Goal: Task Accomplishment & Management: Complete application form

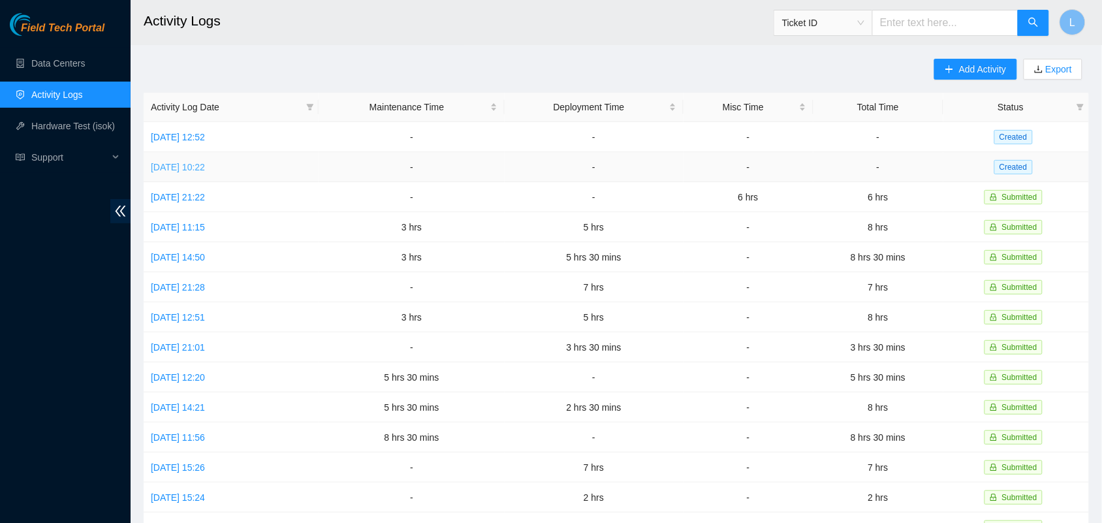
click at [205, 165] on link "[DATE] 10:22" at bounding box center [178, 167] width 54 height 10
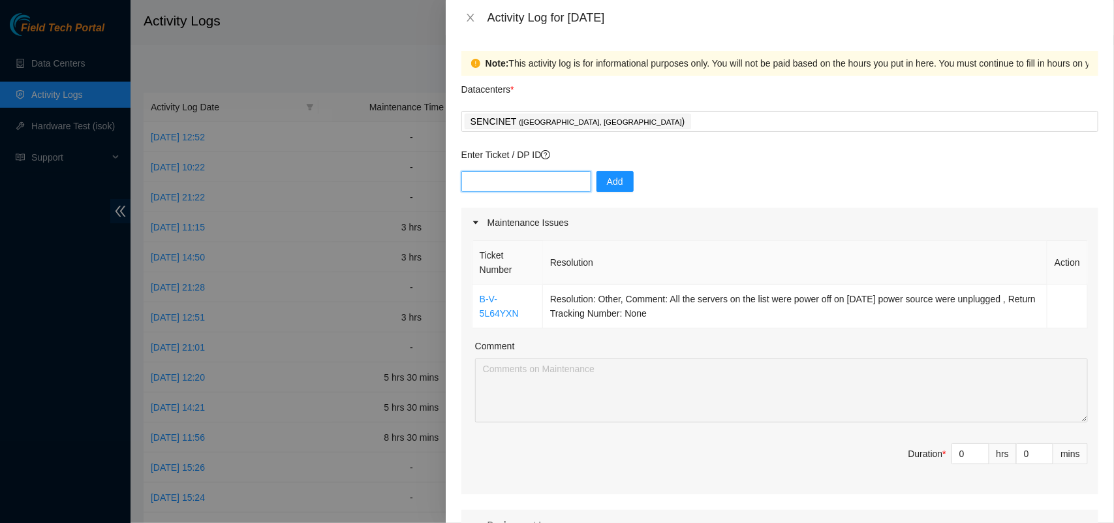
click at [539, 183] on input "text" at bounding box center [526, 181] width 130 height 21
paste input "DP82958"
type input "DP82958"
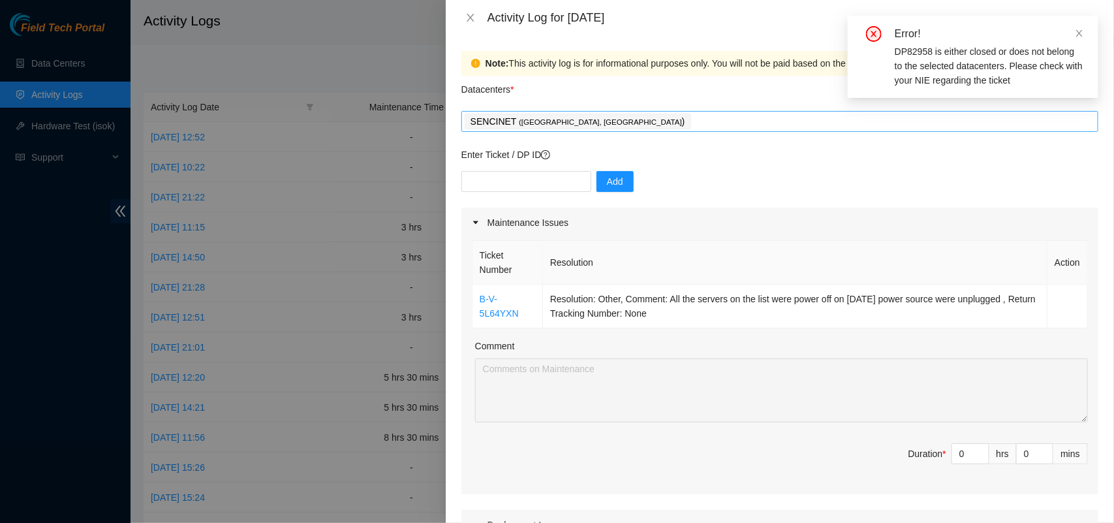
click at [630, 125] on div "SENCINET ( [GEOGRAPHIC_DATA], [GEOGRAPHIC_DATA] )" at bounding box center [780, 121] width 630 height 18
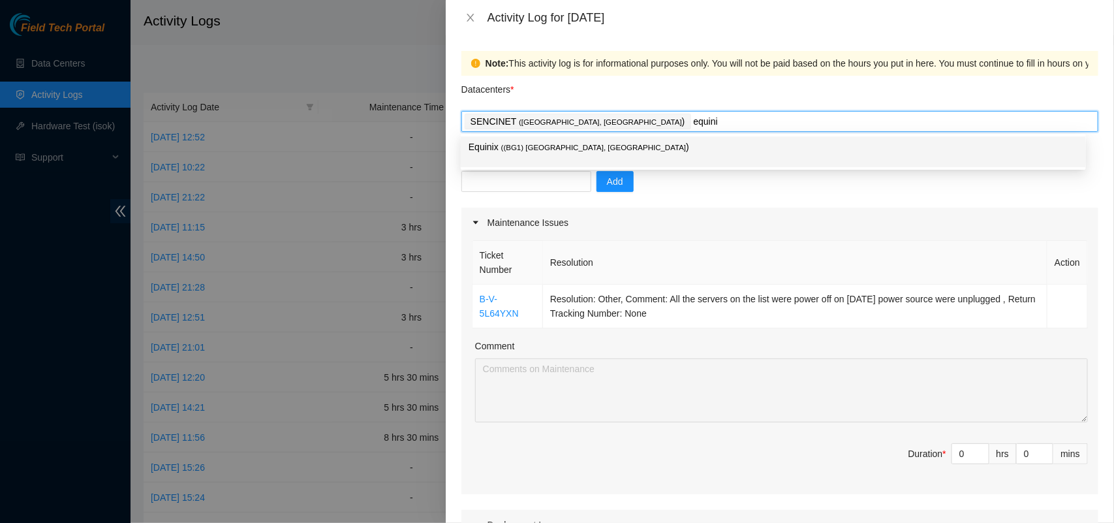
type input "equinix"
click at [696, 206] on div "Add" at bounding box center [779, 189] width 637 height 37
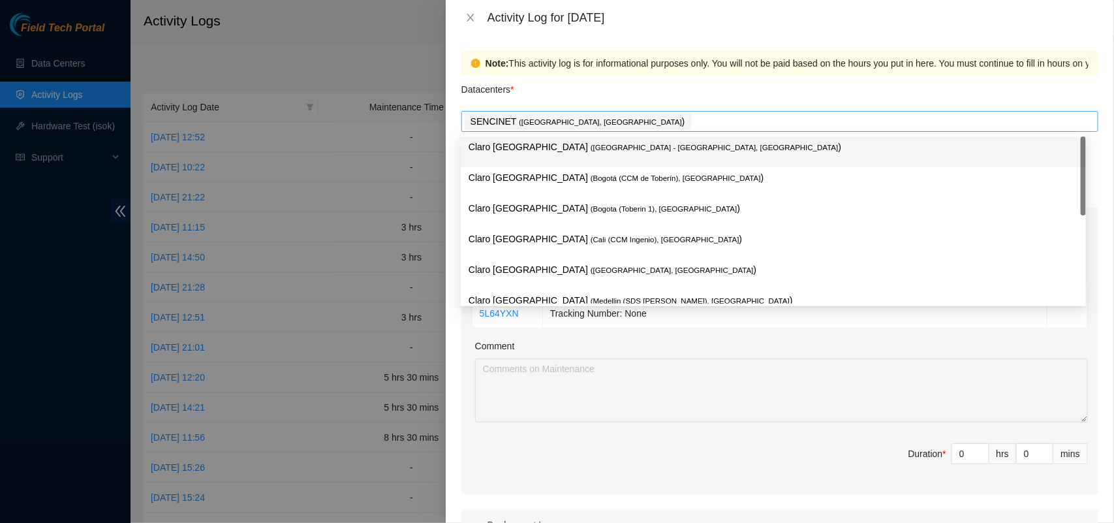
click at [618, 118] on div "SENCINET ( [GEOGRAPHIC_DATA], [GEOGRAPHIC_DATA] )" at bounding box center [780, 121] width 630 height 18
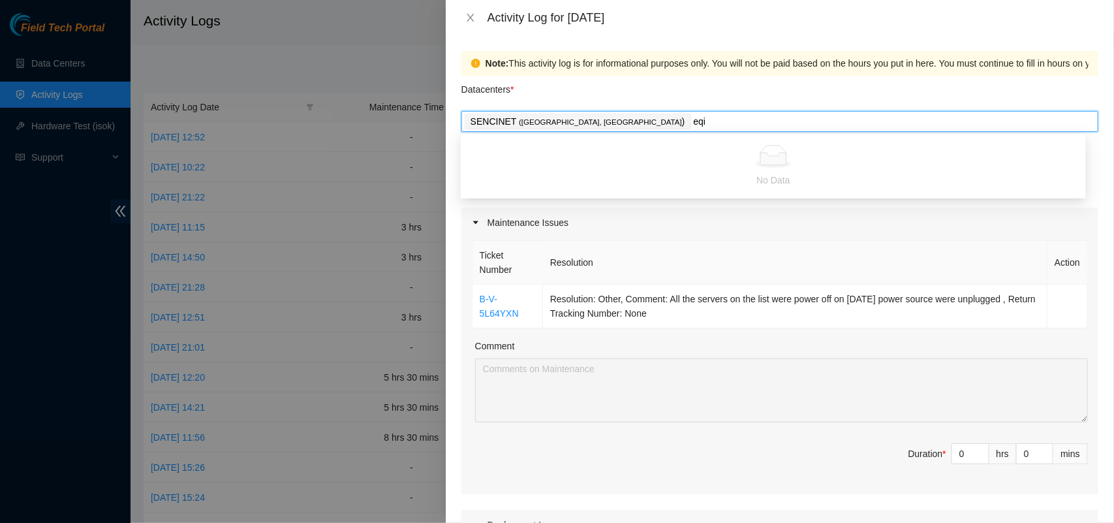
type input "eq"
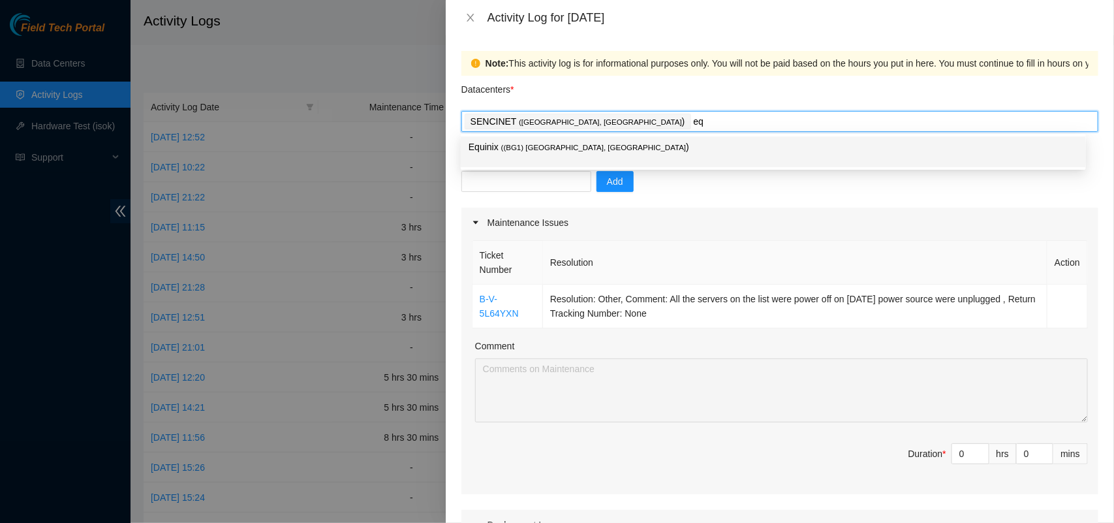
click at [510, 147] on span "( (BG1) [GEOGRAPHIC_DATA], [GEOGRAPHIC_DATA]" at bounding box center [593, 148] width 185 height 8
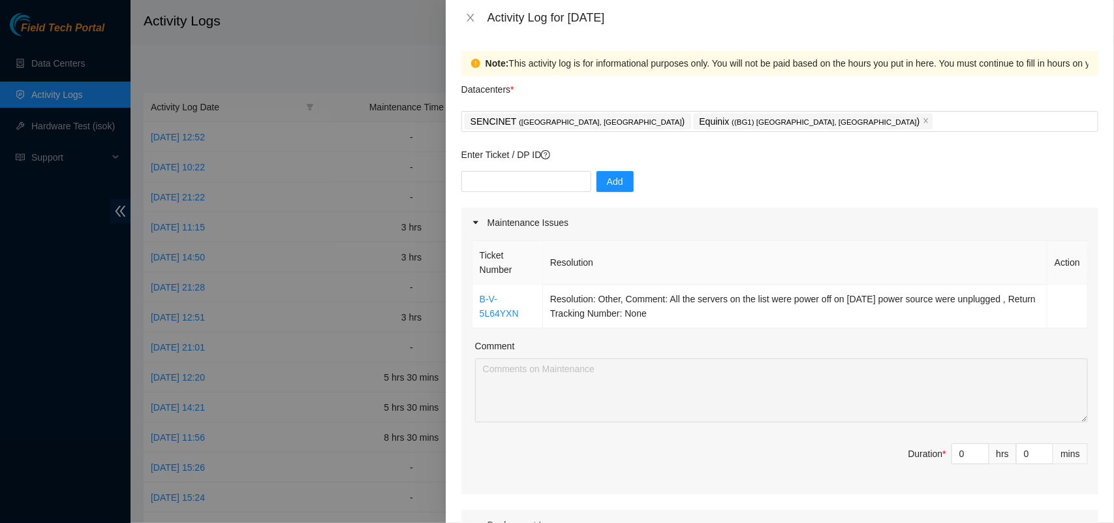
click at [504, 168] on div "Enter Ticket / DP ID Add" at bounding box center [779, 177] width 637 height 60
click at [499, 184] on input "text" at bounding box center [526, 181] width 130 height 21
paste input "DP82958"
type input "DP82958"
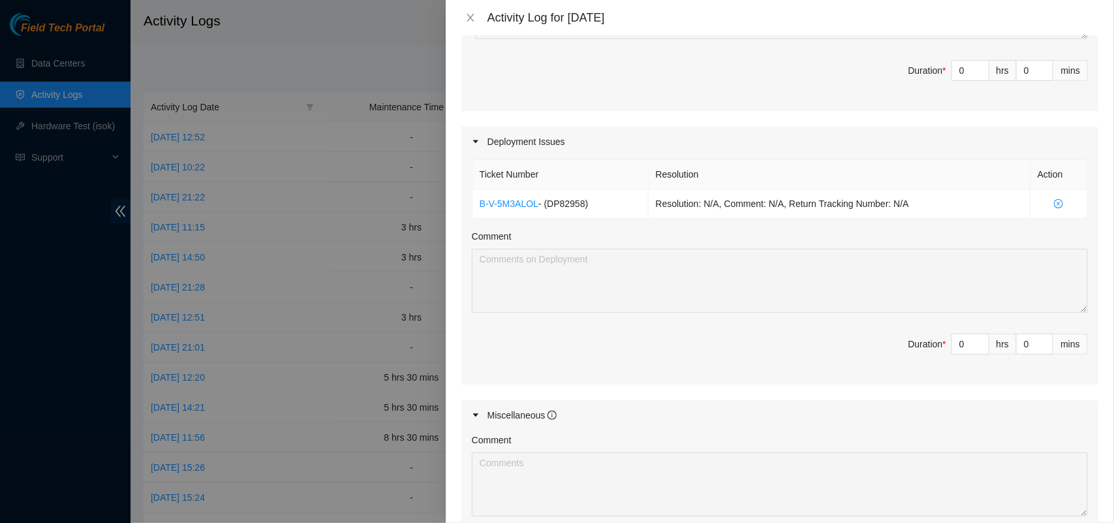
scroll to position [390, 0]
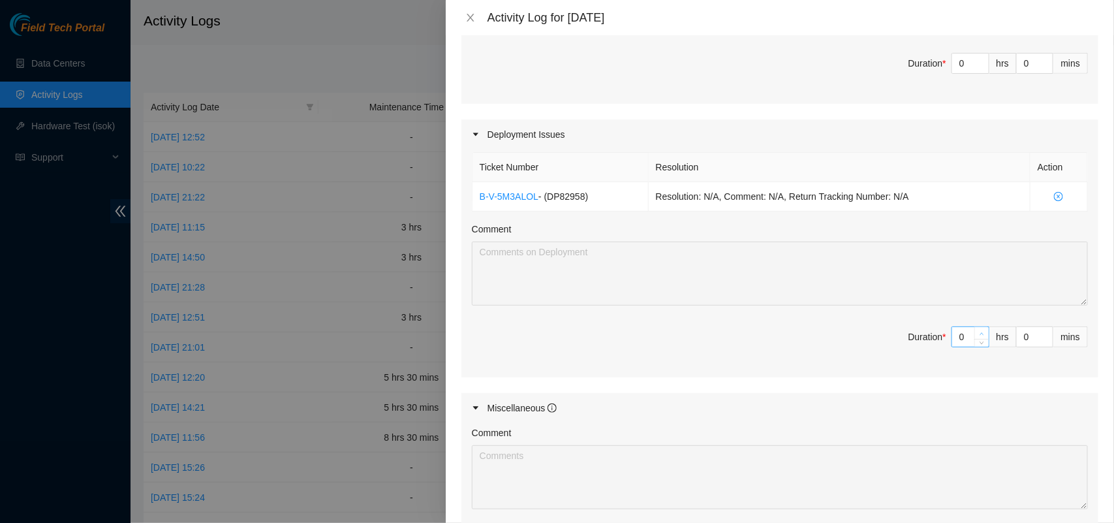
click at [980, 333] on icon "up" at bounding box center [982, 334] width 5 height 5
type input "1"
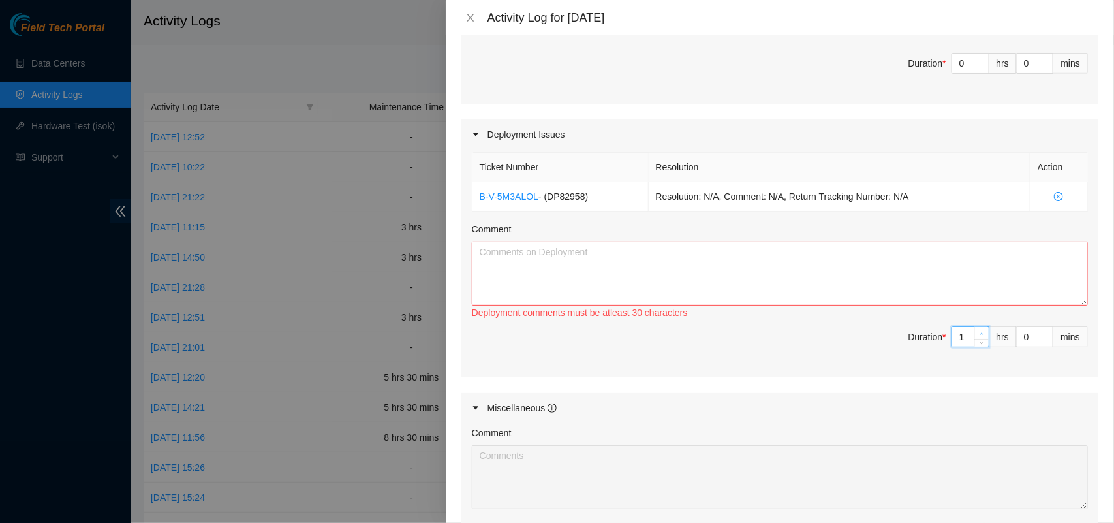
click at [980, 333] on icon "up" at bounding box center [982, 334] width 5 height 5
type input "2"
click at [980, 333] on icon "up" at bounding box center [982, 334] width 5 height 5
type input "3"
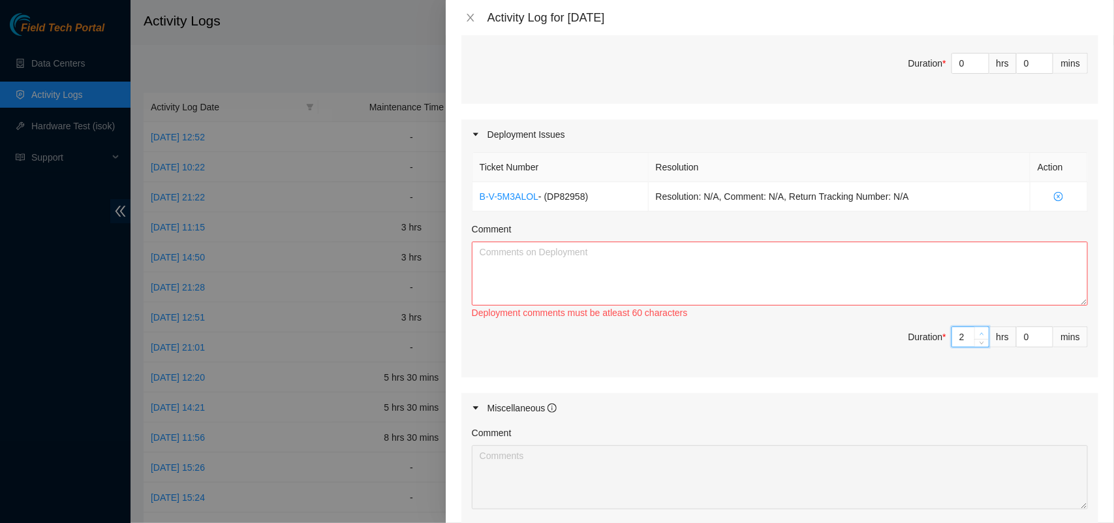
type input "3"
click at [596, 253] on textarea "Comment" at bounding box center [780, 273] width 616 height 64
paste textarea "82958 The link was checked, power was taken and it did not work, a loop was cre…"
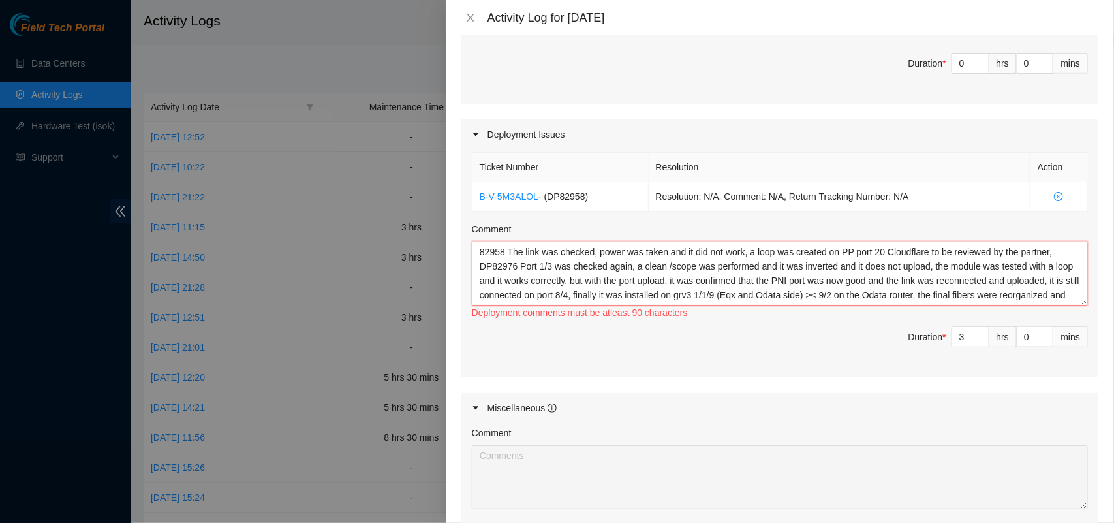
scroll to position [11, 0]
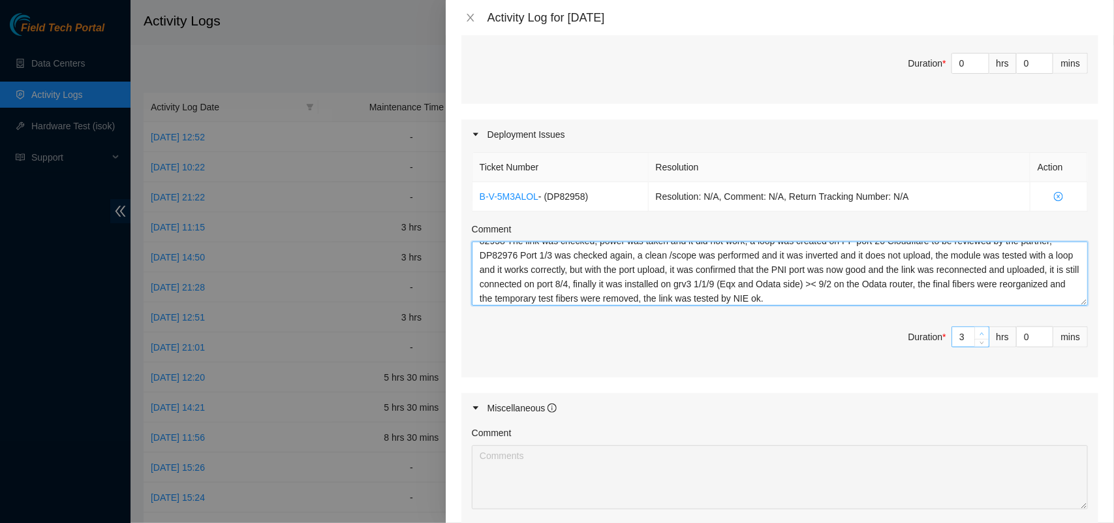
type textarea "82958 The link was checked, power was taken and it did not work, a loop was cre…"
click at [980, 335] on icon "up" at bounding box center [982, 334] width 5 height 5
type input "4"
click at [980, 335] on icon "up" at bounding box center [982, 334] width 5 height 5
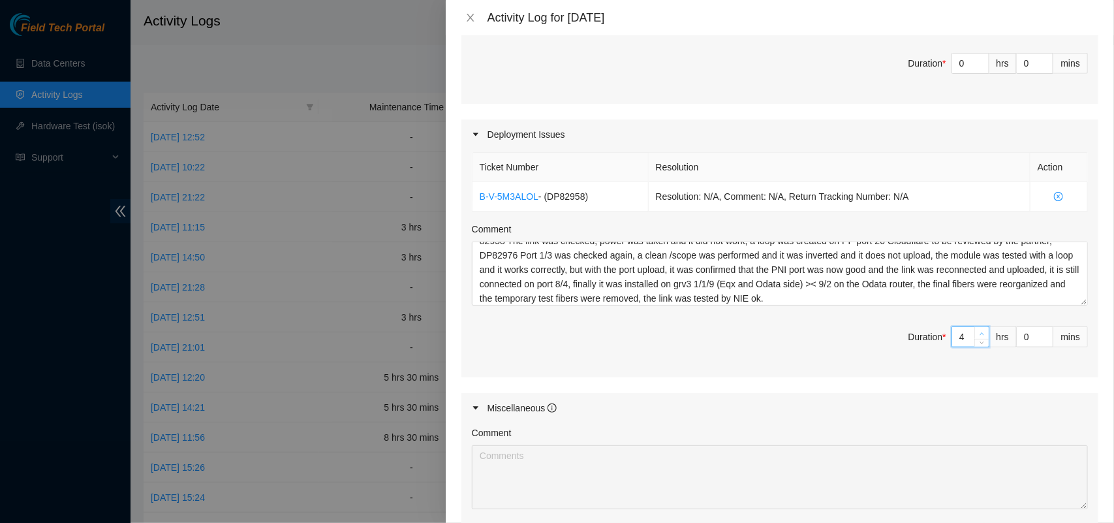
type input "5"
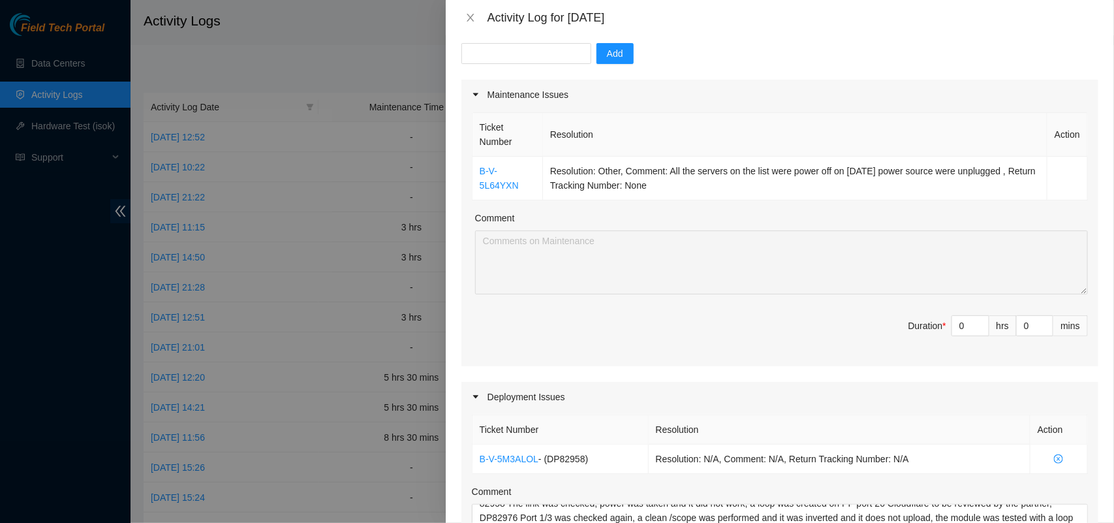
scroll to position [44, 0]
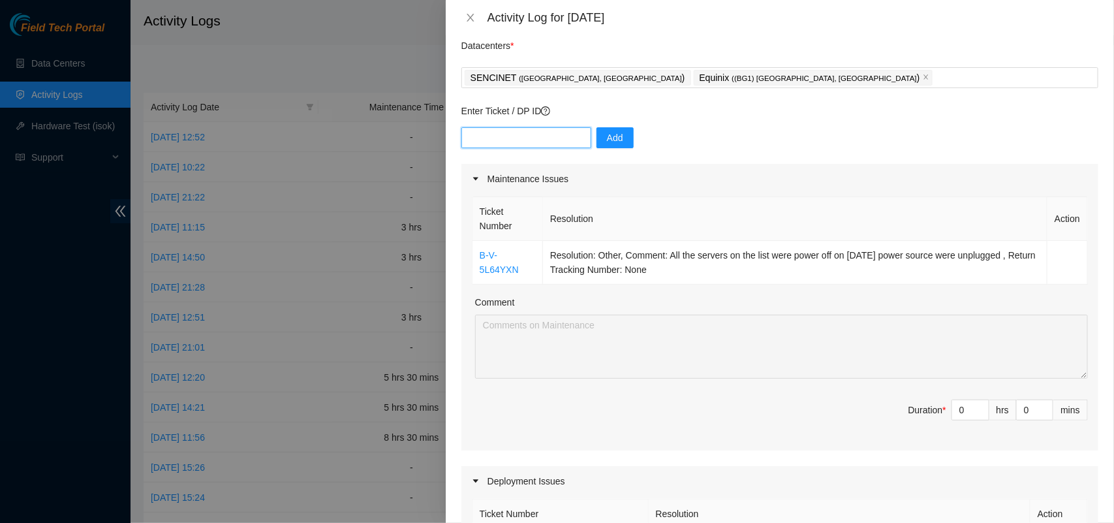
click at [487, 136] on input "text" at bounding box center [526, 137] width 130 height 21
paste input "DP84223"
type input "DP84223"
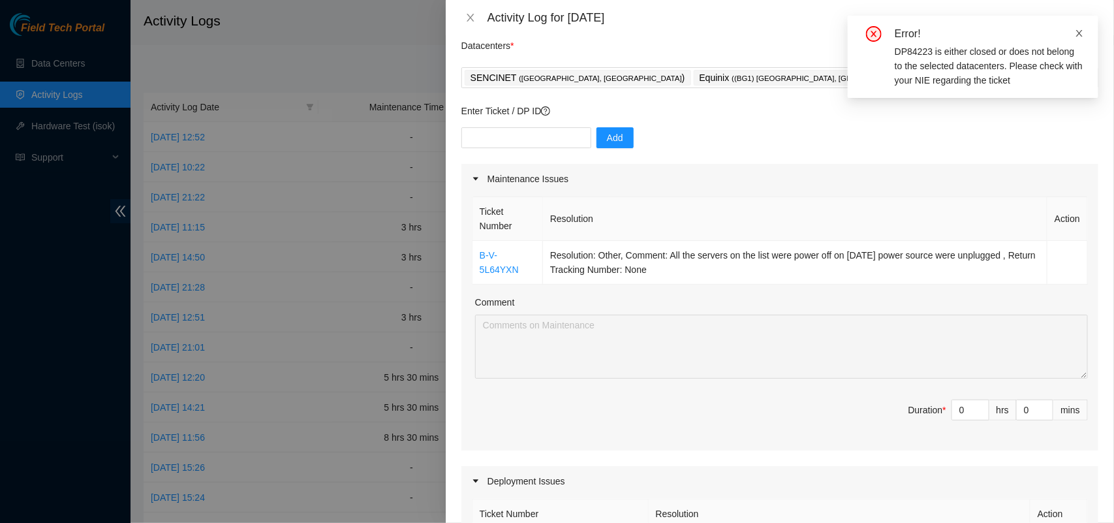
click at [1079, 30] on icon "close" at bounding box center [1079, 33] width 9 height 9
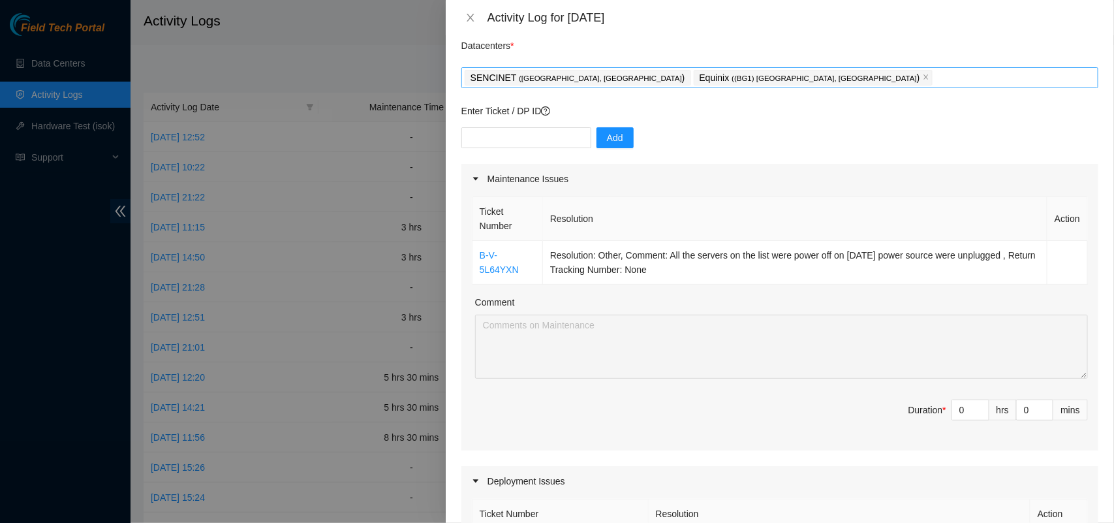
click at [800, 80] on div "SENCINET ( Bogota, [GEOGRAPHIC_DATA] ) Equinix ( (BG1) [GEOGRAPHIC_DATA], [GEOG…" at bounding box center [780, 78] width 630 height 18
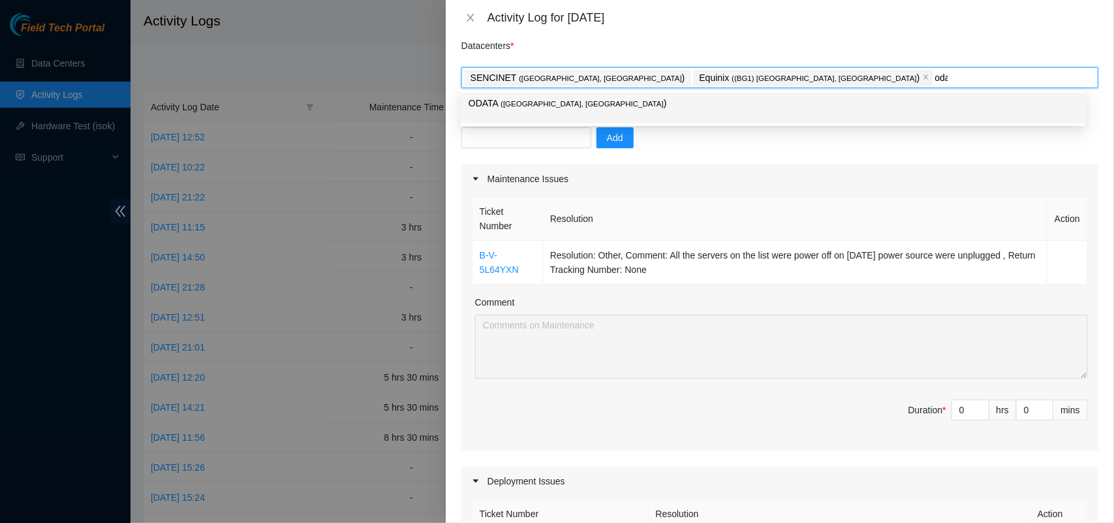
type input "odata"
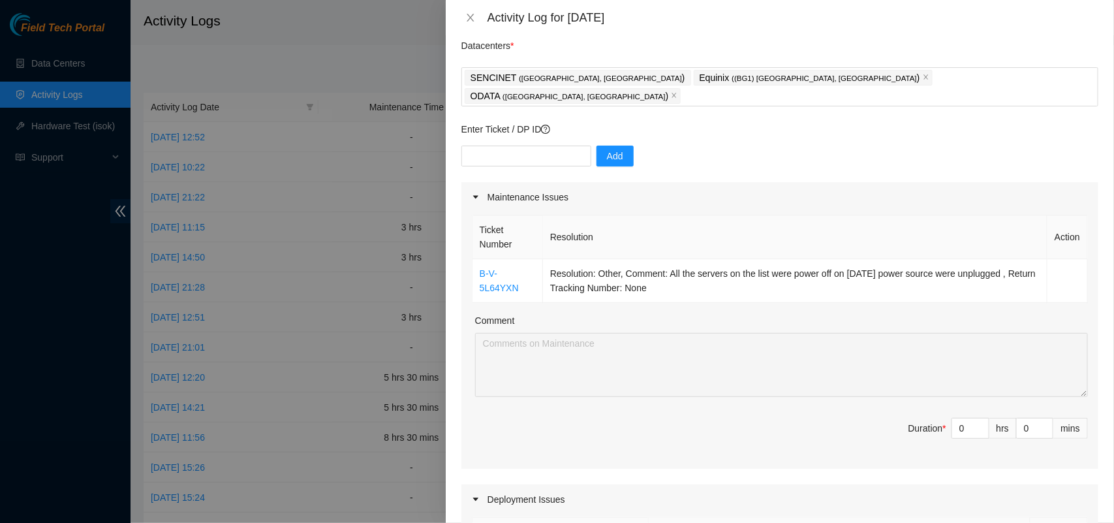
click at [705, 35] on div "Datacenters *" at bounding box center [779, 49] width 637 height 35
click at [544, 146] on input "text" at bounding box center [526, 156] width 130 height 21
paste input "DP84223"
type input "DP84223"
click at [775, 146] on div "Add" at bounding box center [779, 164] width 637 height 37
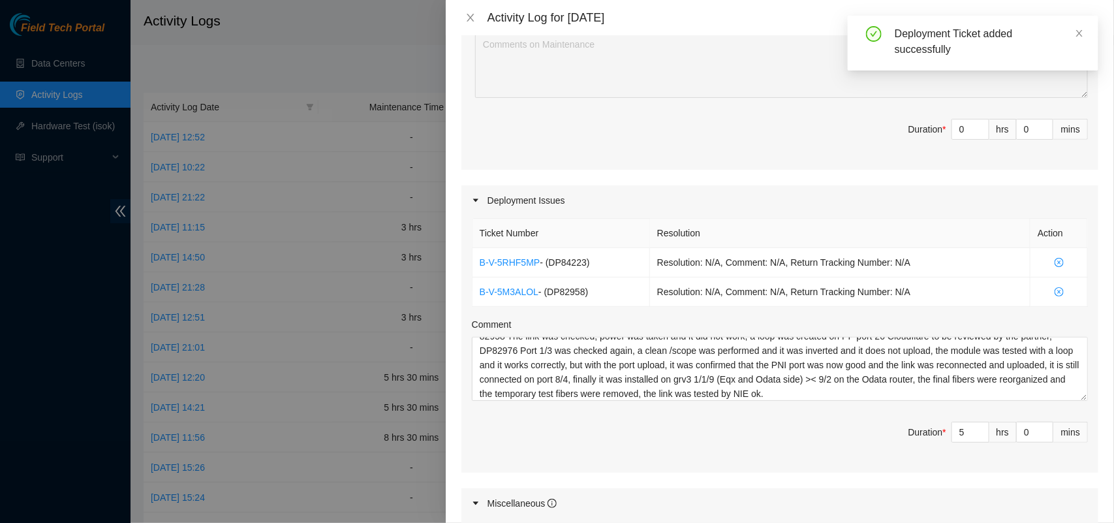
scroll to position [347, 0]
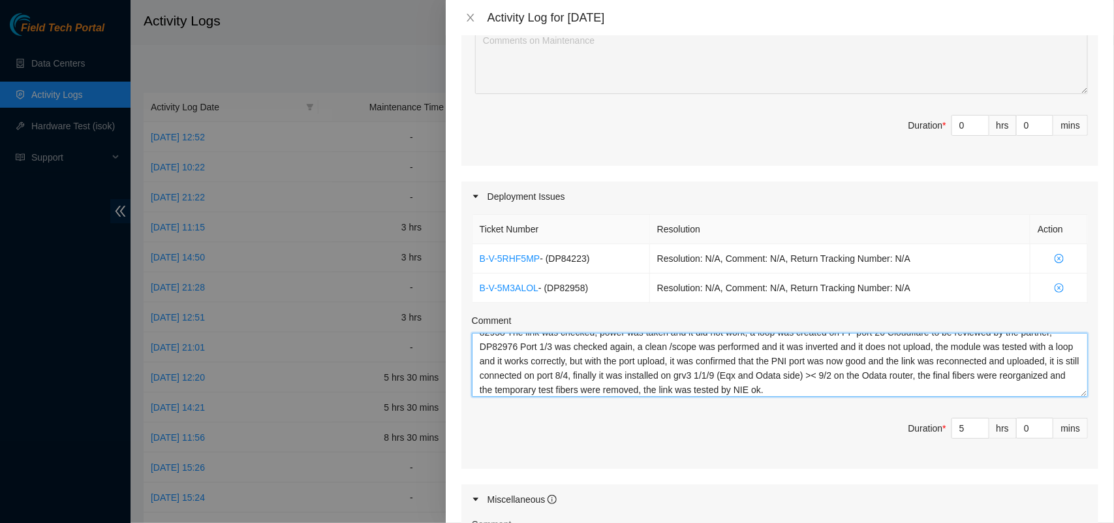
click at [876, 372] on textarea "82958 The link was checked, power was taken and it did not work, a loop was cre…" at bounding box center [780, 365] width 616 height 64
click at [503, 372] on textarea "82958 The link was checked, power was taken and it did not work, a loop was cre…" at bounding box center [780, 365] width 616 height 64
paste textarea "DP84223 The contents of the cargo that arrived [DATE] with orders B-V-5L6IR3B a…"
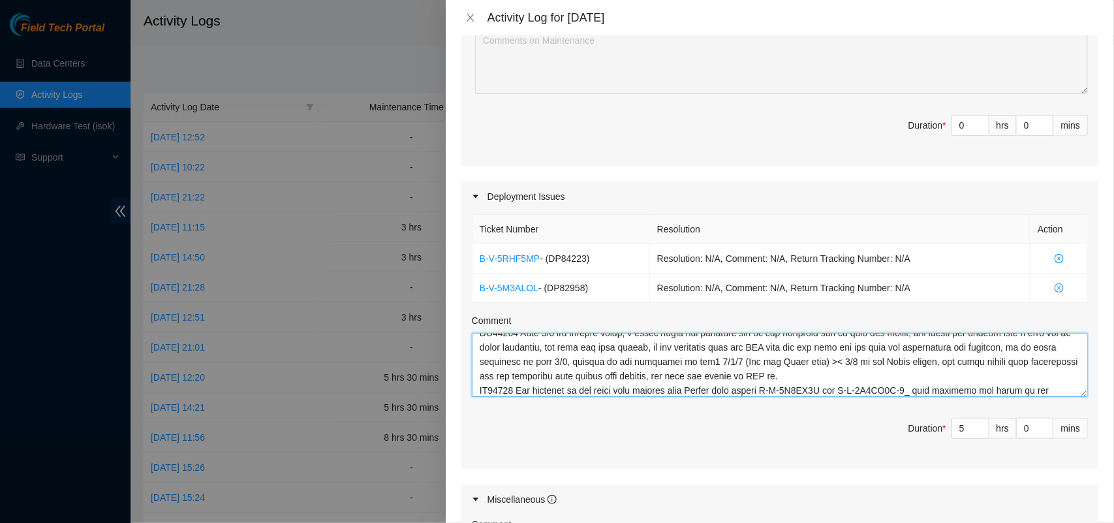
scroll to position [69, 0]
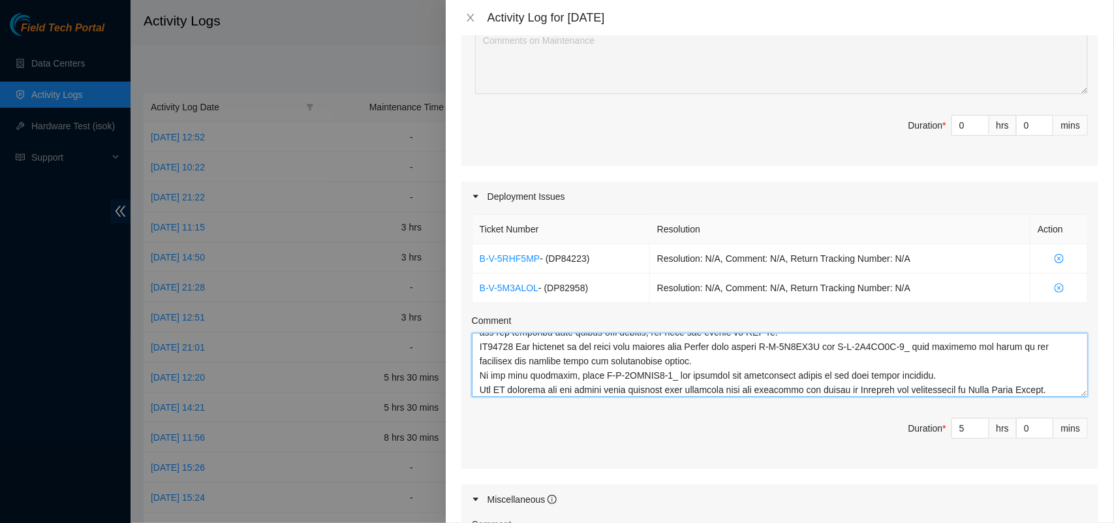
type textarea "82958 The link was checked, power was taken and it did not work, a loop was cre…"
click at [764, 418] on span "Duration * 5 hrs 0 mins" at bounding box center [780, 436] width 616 height 37
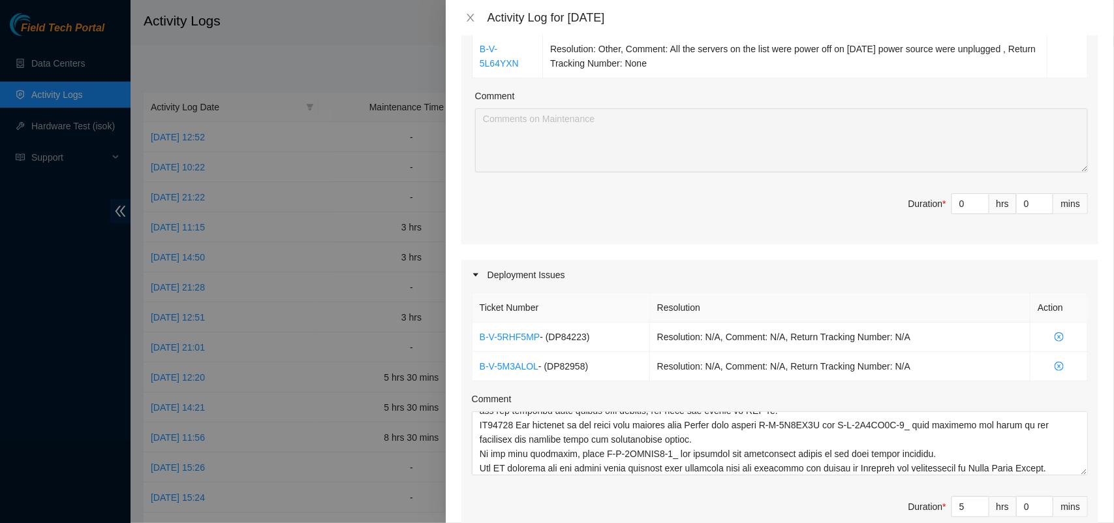
scroll to position [279, 0]
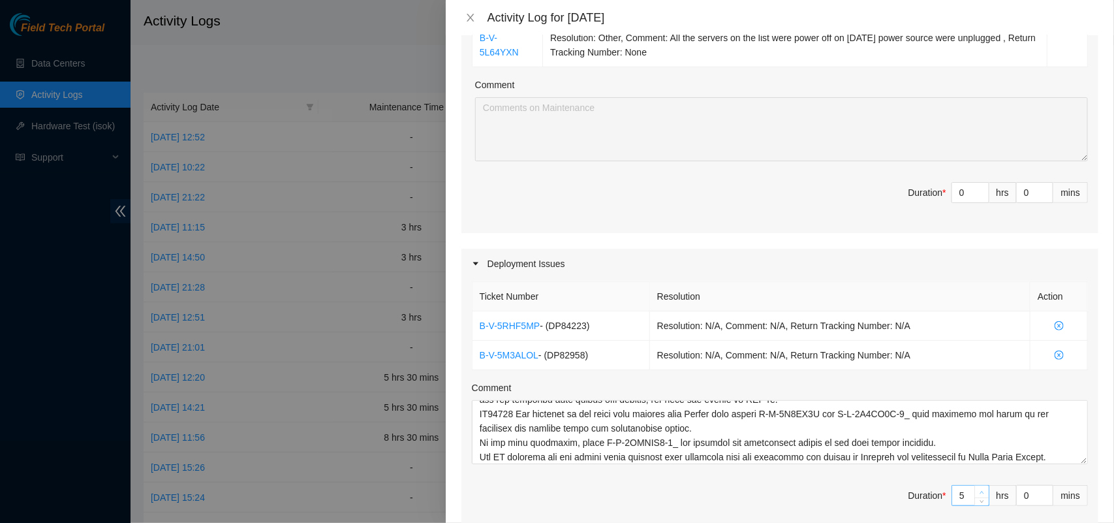
click at [978, 488] on span "up" at bounding box center [982, 492] width 8 height 8
type input "6"
click at [978, 488] on span "up" at bounding box center [982, 492] width 8 height 8
type input "7"
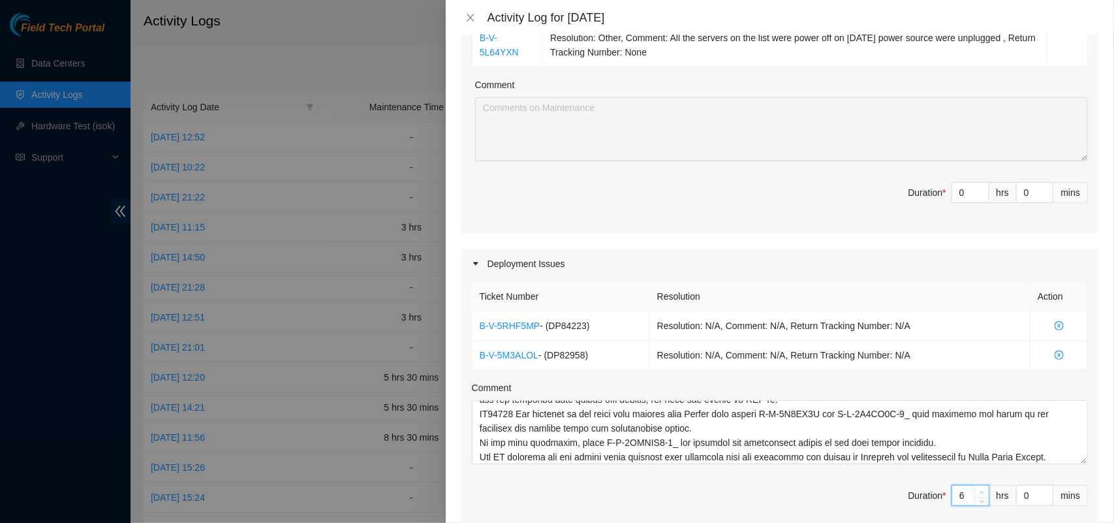
type input "7"
type input "8"
click at [978, 488] on span "up" at bounding box center [982, 492] width 8 height 8
type input "9"
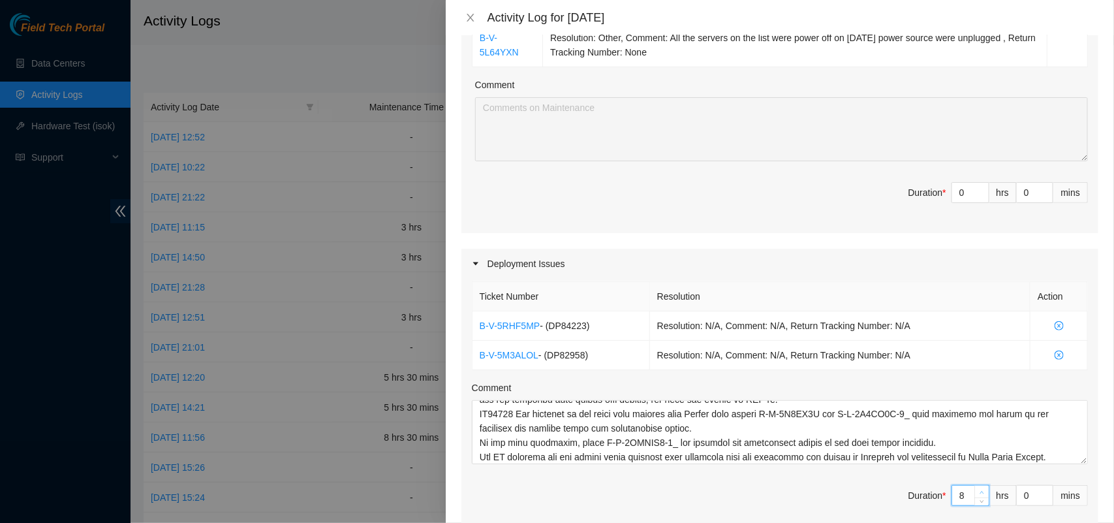
type input "9"
click at [978, 488] on span "up" at bounding box center [982, 492] width 8 height 8
drag, startPoint x: 1023, startPoint y: 174, endPoint x: 998, endPoint y: 174, distance: 24.8
click at [998, 182] on span "Duration * 0 hrs 0 mins" at bounding box center [780, 200] width 616 height 37
type input "3"
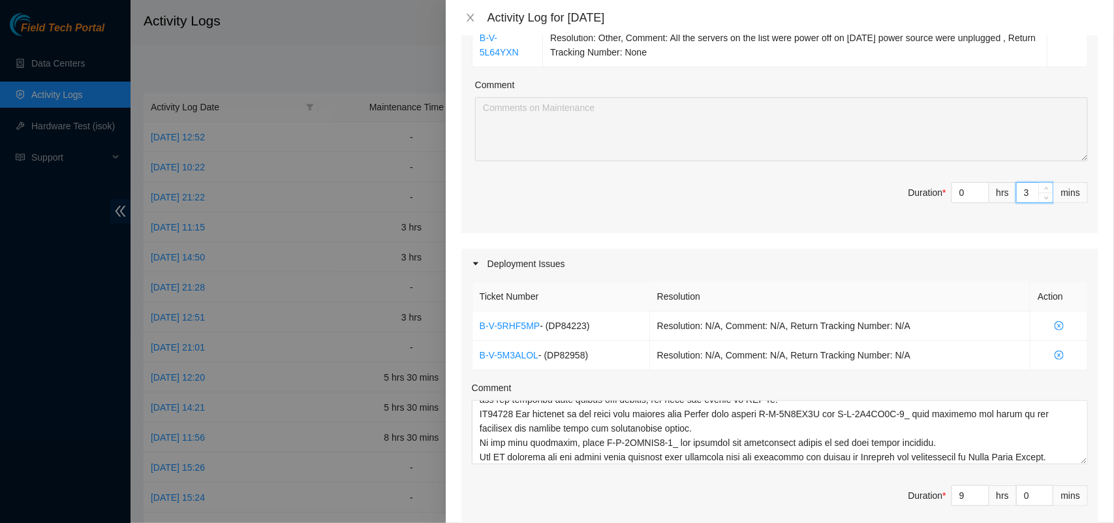
type input "3"
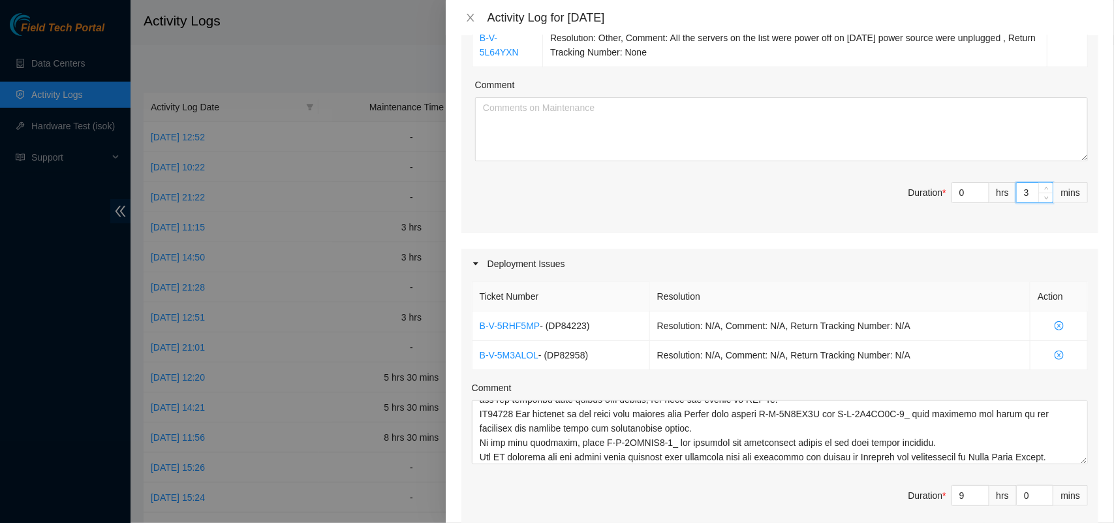
type input "30"
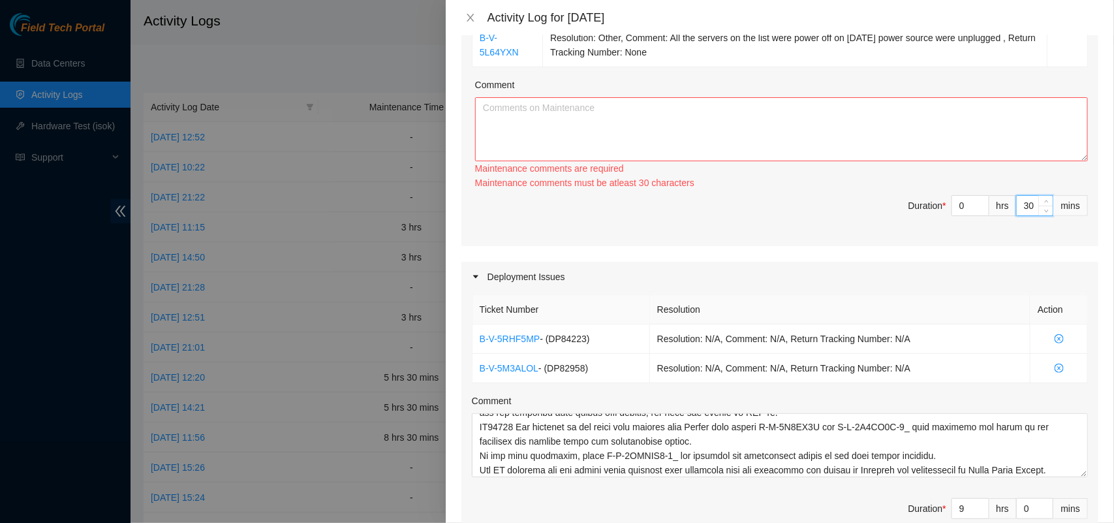
type input "30"
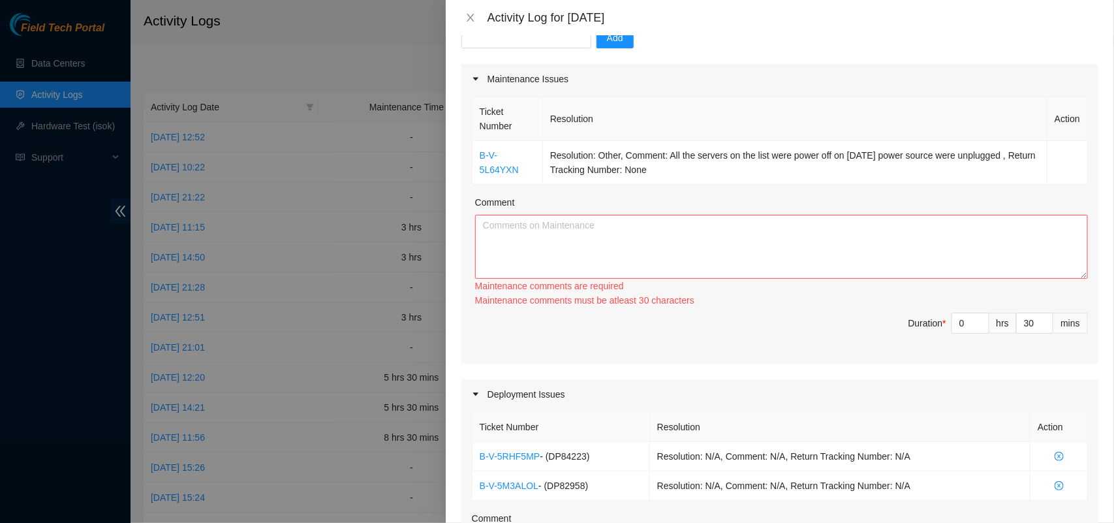
scroll to position [148, 0]
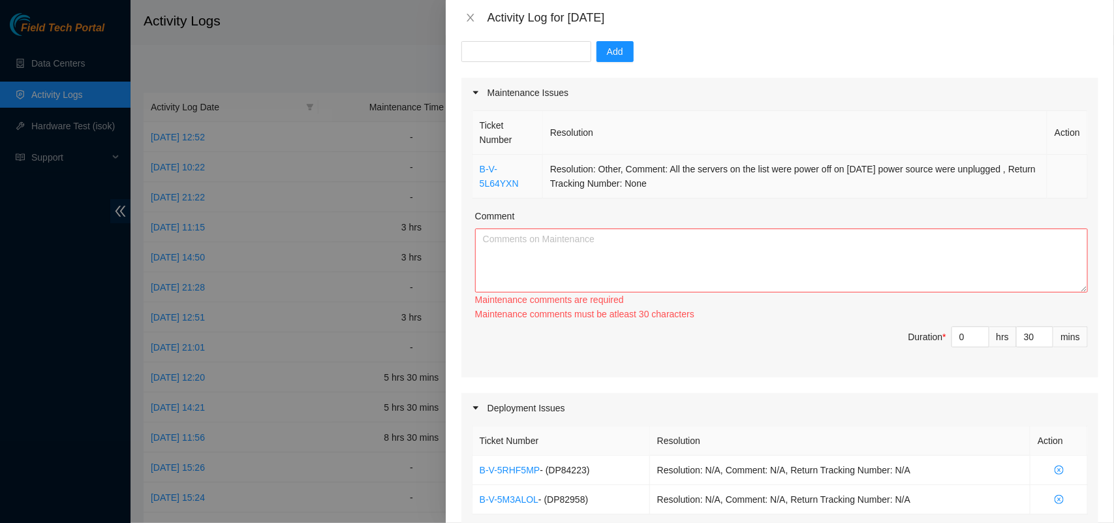
drag, startPoint x: 695, startPoint y: 161, endPoint x: 478, endPoint y: 164, distance: 216.7
click at [478, 164] on tr "B-V-5L64YXN Resolution: Other, Comment: All the servers on the list were power …" at bounding box center [779, 177] width 615 height 44
copy tr "B-V-5L64YXN Resolution: Other, Comment: All the servers on the list were power …"
click at [506, 247] on textarea "Comment" at bounding box center [781, 260] width 613 height 64
paste textarea "B-V-5L64YXN Resolution: Other, Comment: All the servers on the list were power …"
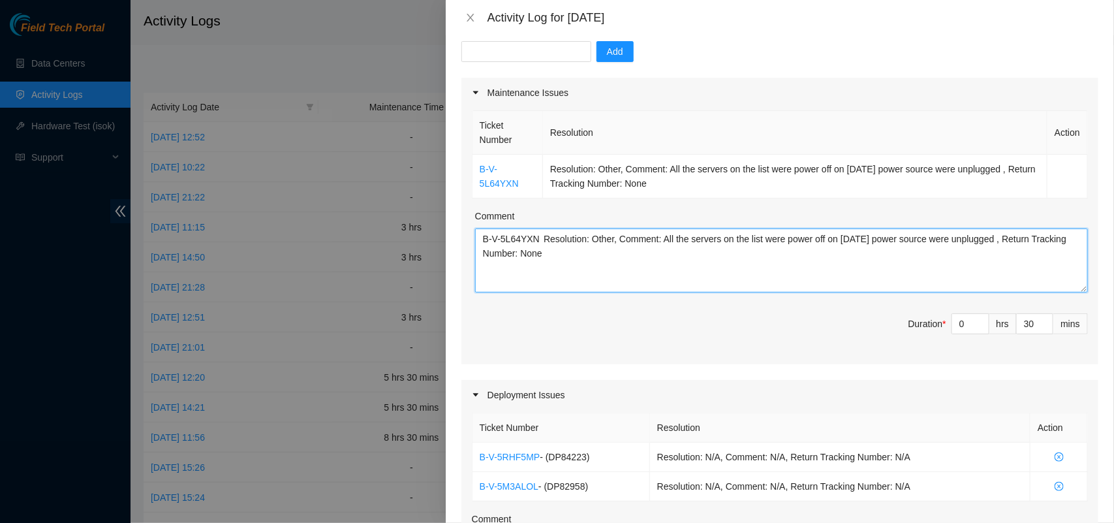
type textarea "B-V-5L64YXN Resolution: Other, Comment: All the servers on the list were power …"
click at [683, 276] on div "Ticket Number Resolution Action B-V-5L64YXN Resolution: Other, Comment: All the…" at bounding box center [779, 236] width 637 height 256
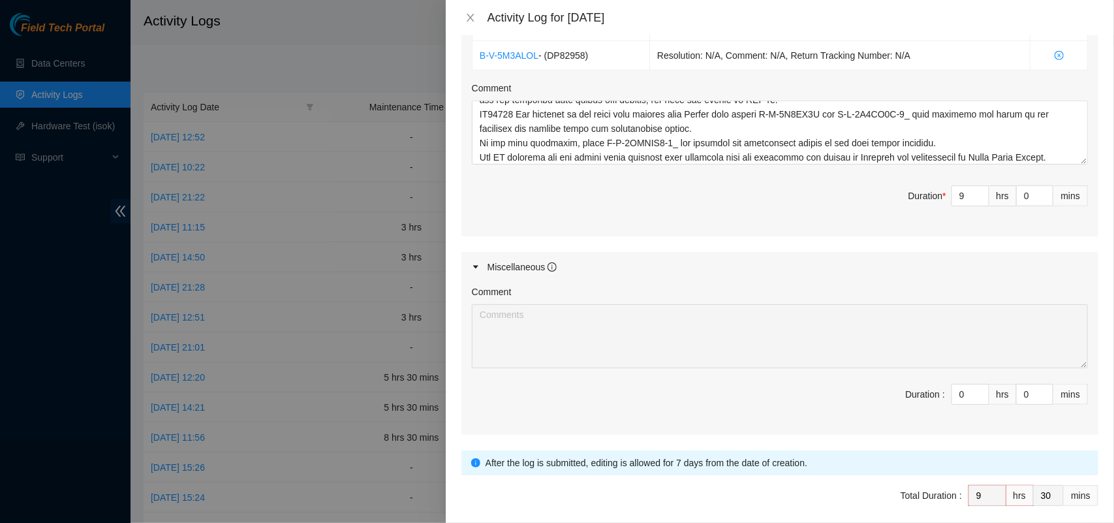
scroll to position [617, 0]
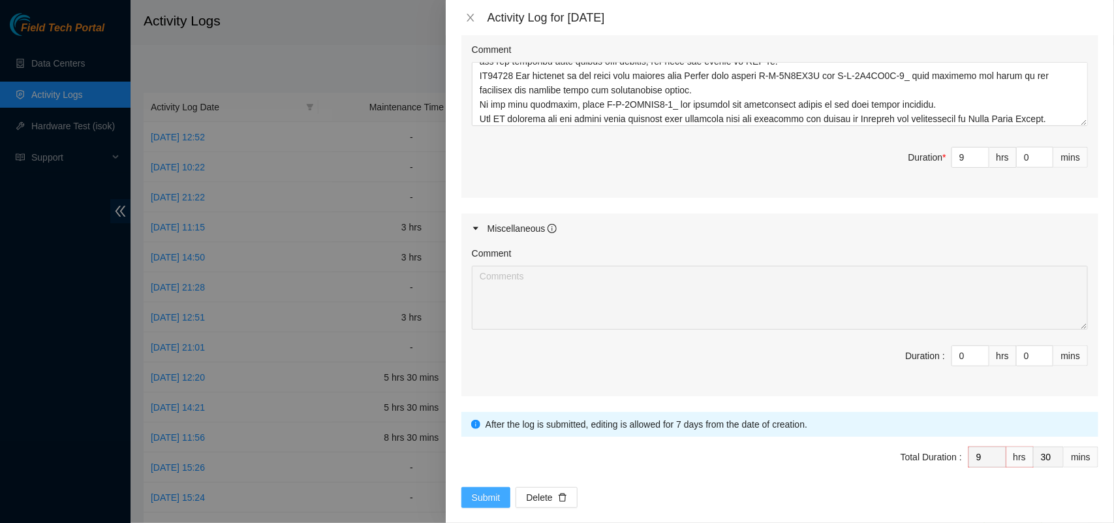
click at [491, 490] on span "Submit" at bounding box center [486, 497] width 29 height 14
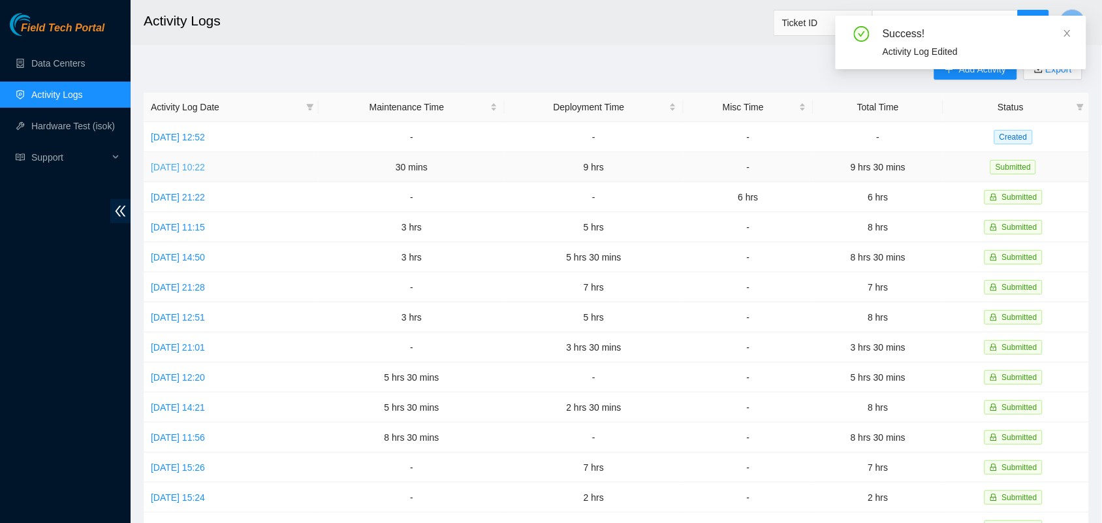
click at [205, 163] on link "[DATE] 10:22" at bounding box center [178, 167] width 54 height 10
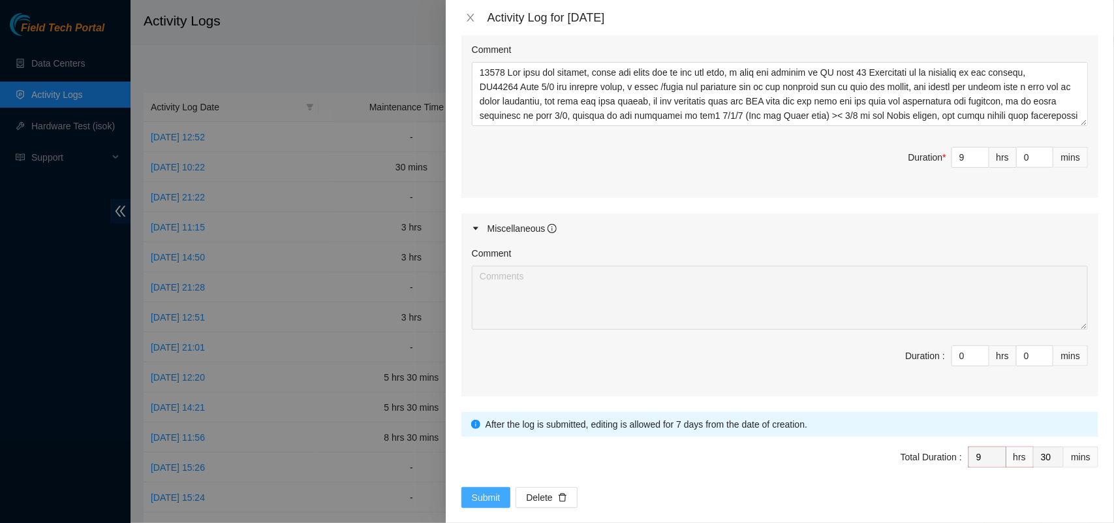
click at [484, 490] on span "Submit" at bounding box center [486, 497] width 29 height 14
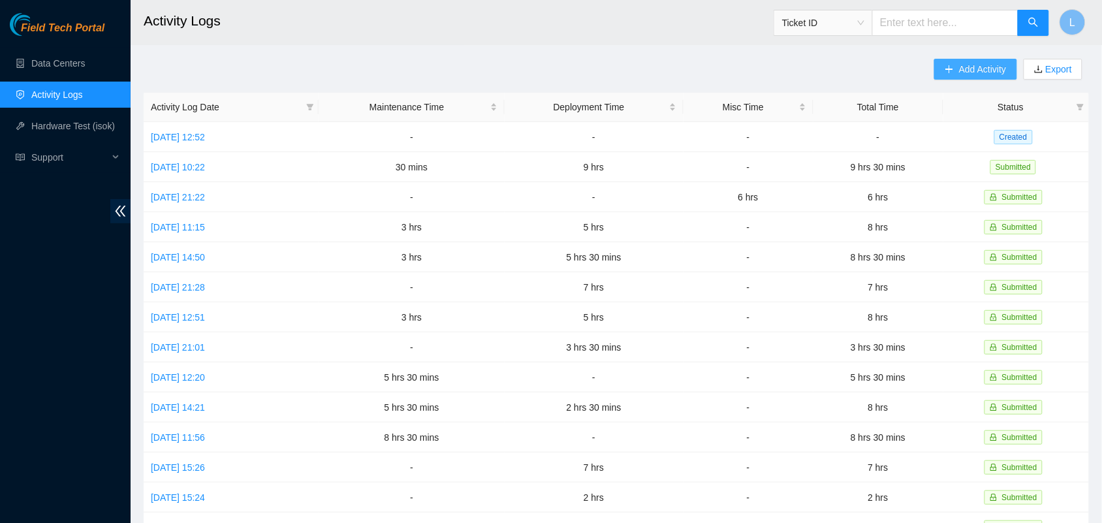
click at [967, 77] on button "Add Activity" at bounding box center [975, 69] width 82 height 21
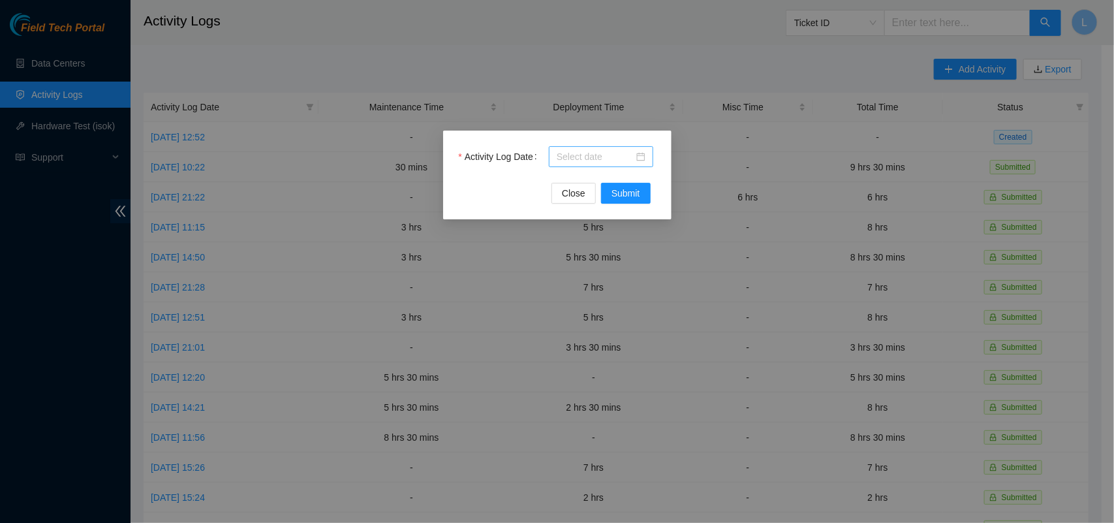
click at [641, 155] on div at bounding box center [601, 156] width 89 height 14
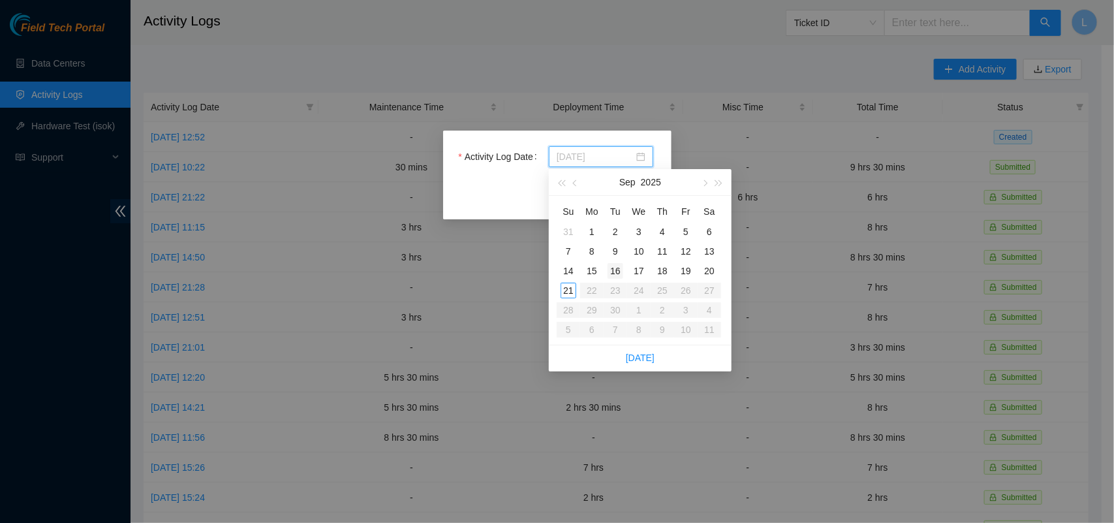
type input "[DATE]"
click at [617, 269] on div "16" at bounding box center [616, 271] width 16 height 16
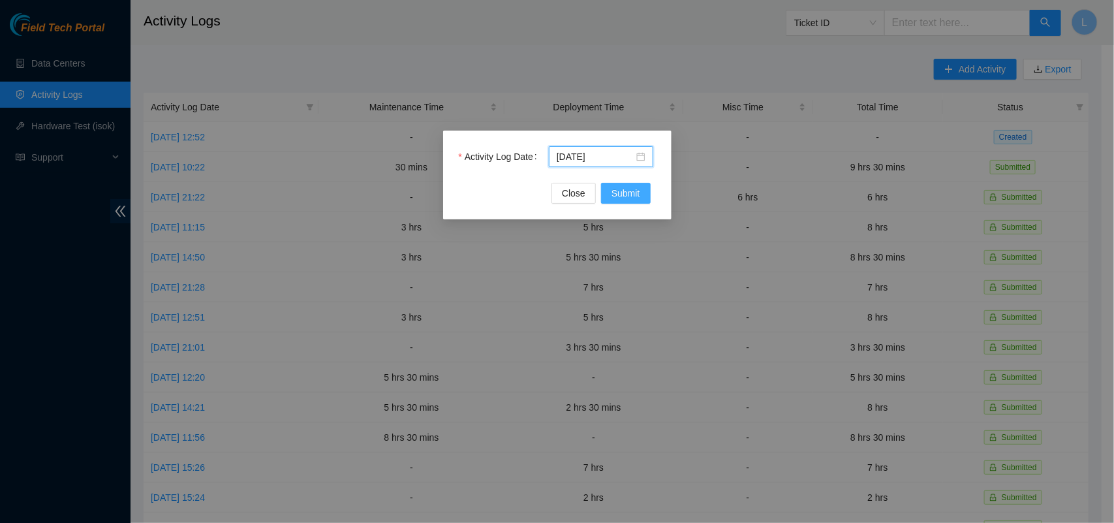
click at [624, 191] on span "Submit" at bounding box center [625, 193] width 29 height 14
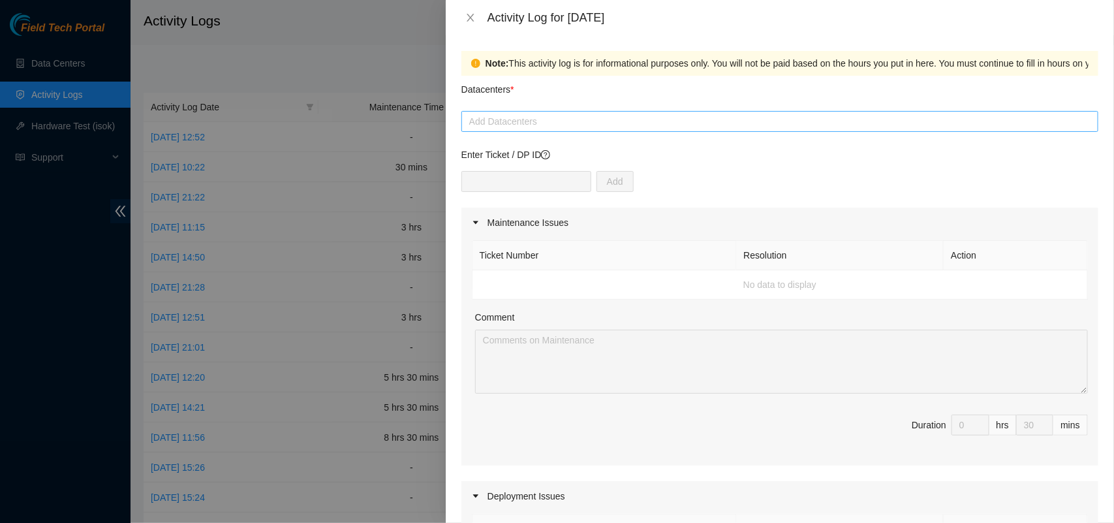
click at [602, 117] on div at bounding box center [780, 122] width 630 height 16
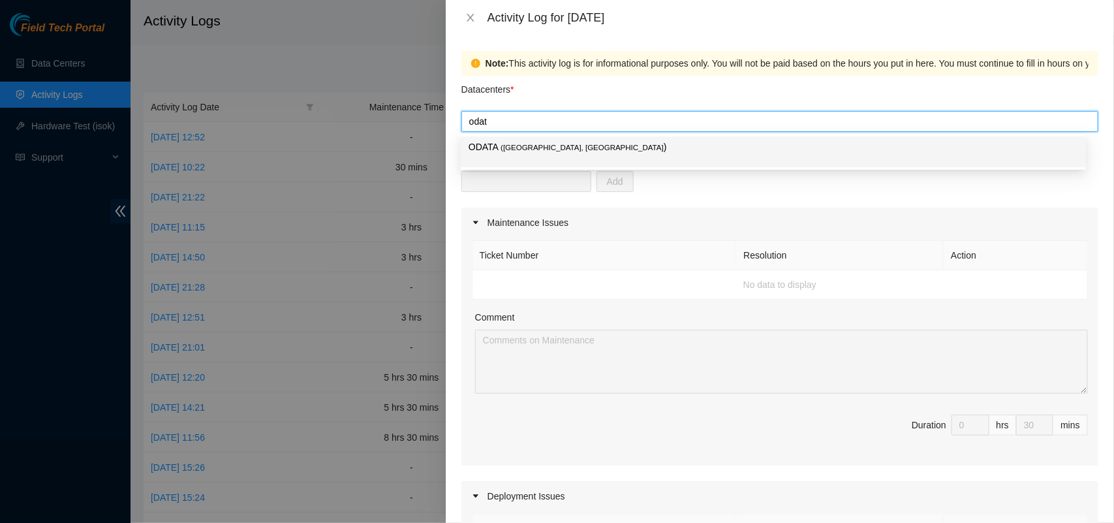
type input "odata"
click at [572, 145] on p "ODATA ( [GEOGRAPHIC_DATA], [GEOGRAPHIC_DATA] )" at bounding box center [774, 147] width 610 height 15
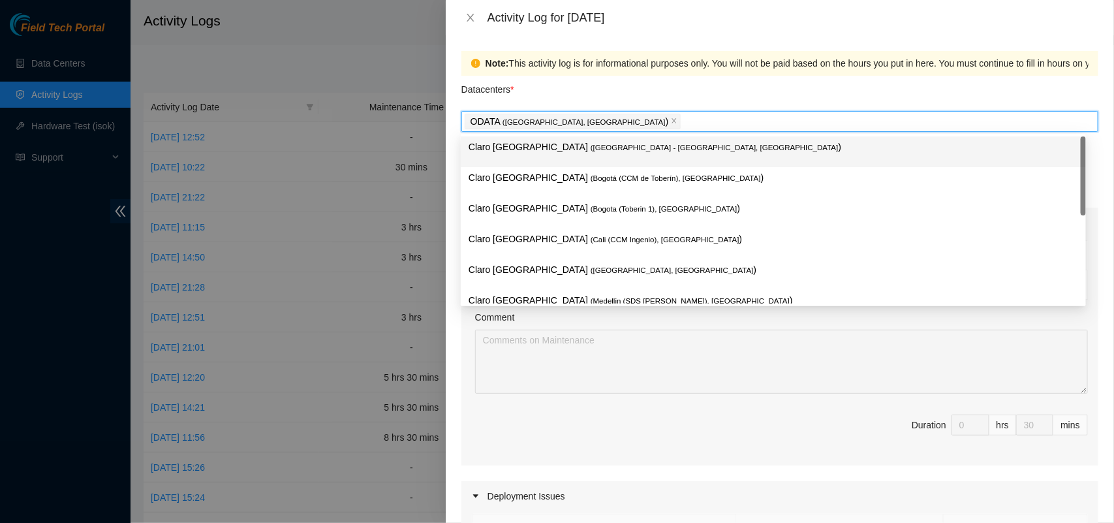
click at [894, 95] on div "Datacenters *" at bounding box center [779, 93] width 637 height 35
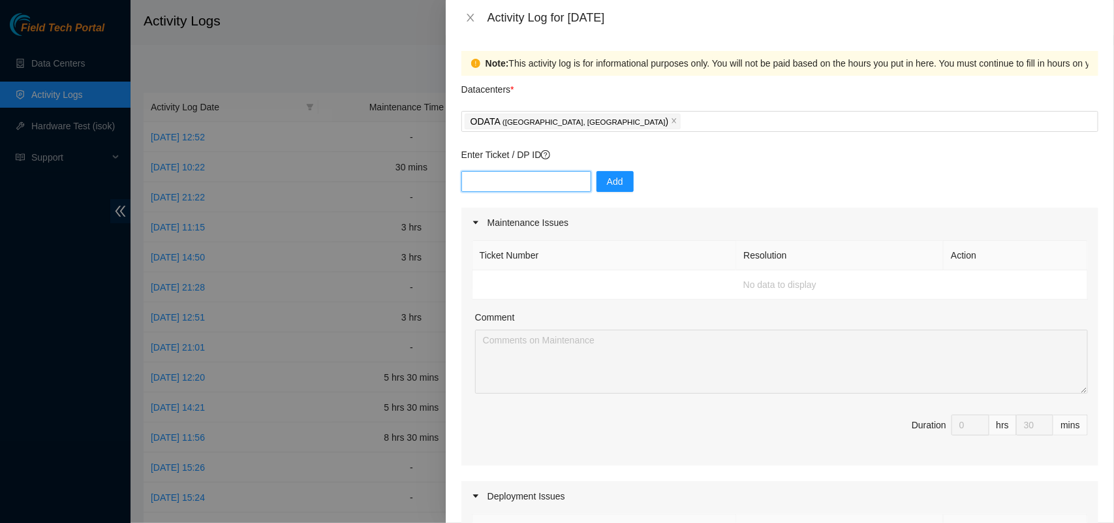
click at [507, 178] on input "text" at bounding box center [526, 181] width 130 height 21
paste input "DP84223"
type input "DP84223"
click at [607, 177] on span "Add" at bounding box center [615, 181] width 16 height 14
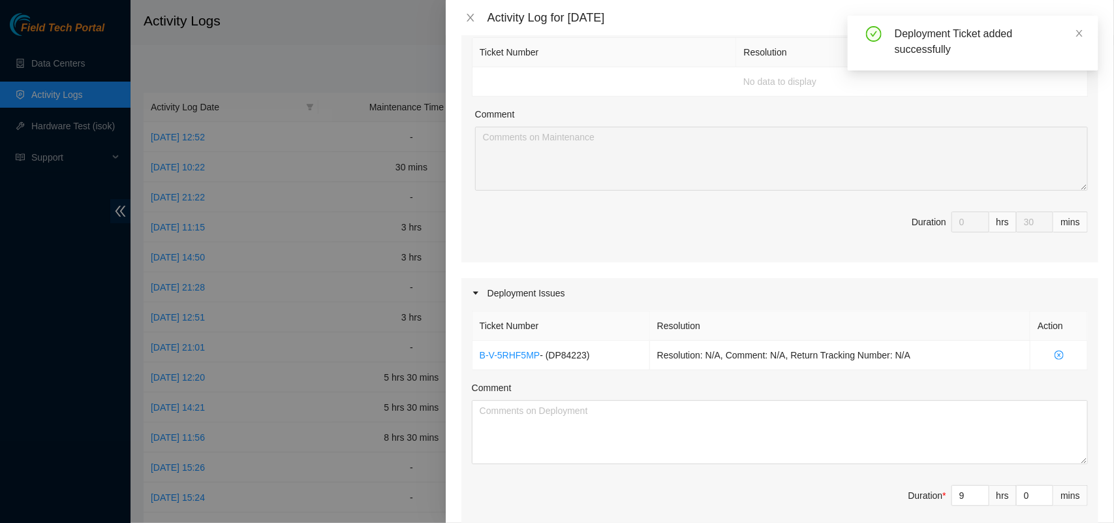
scroll to position [210, 0]
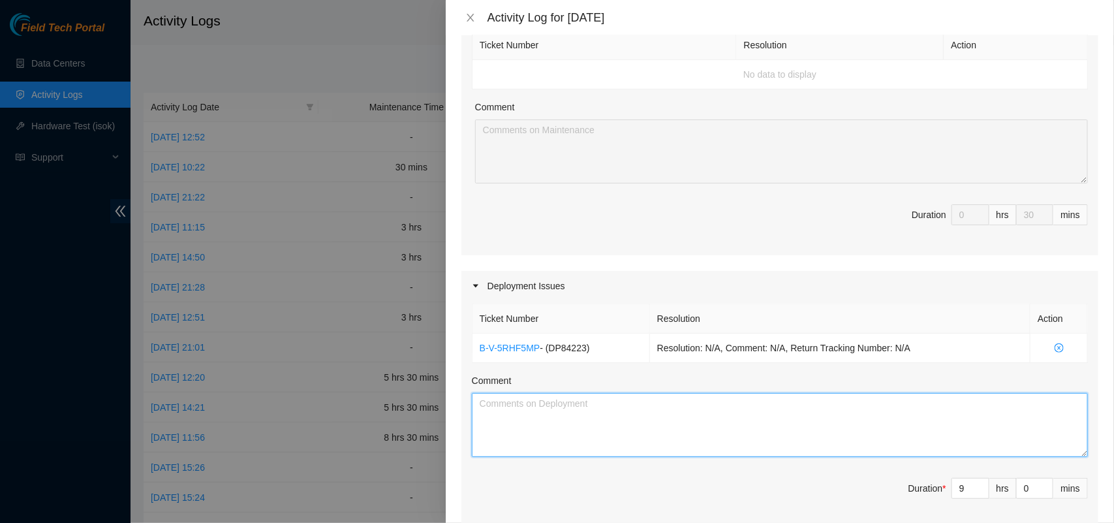
click at [549, 423] on textarea "Comment" at bounding box center [780, 425] width 616 height 64
paste textarea "DP84223 The content of the load B-V-5rhnhu7-2 was riso and moved to the storage…"
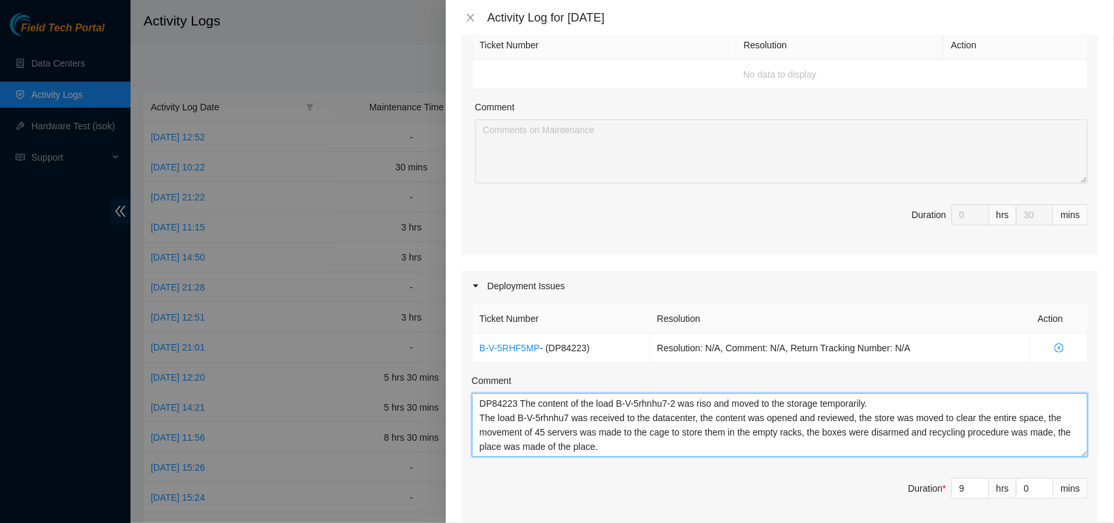
type textarea "DP84223 The content of the load B-V-5rhnhu7-2 was riso and moved to the storage…"
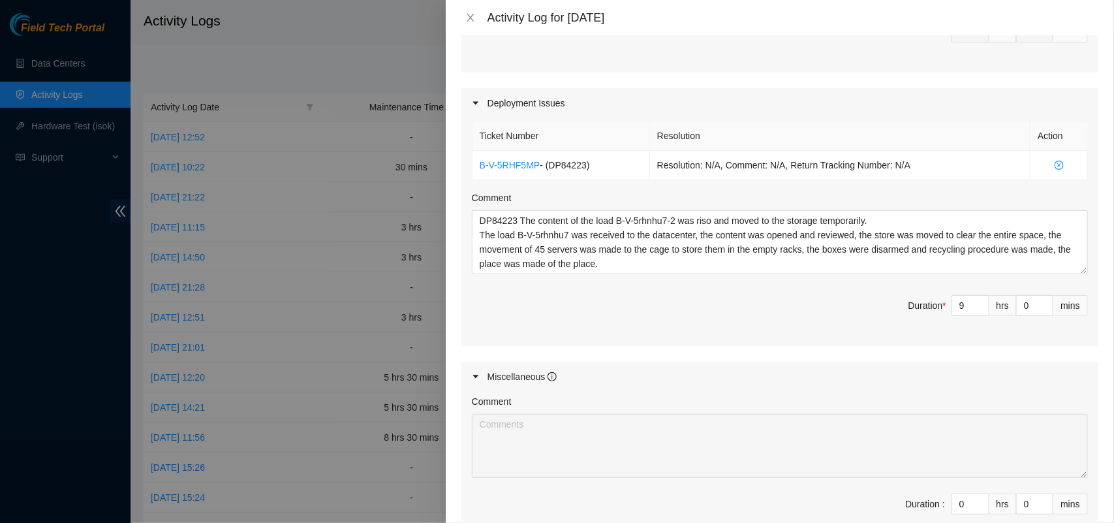
scroll to position [395, 0]
click at [978, 311] on span "down" at bounding box center [982, 307] width 8 height 8
type input "8"
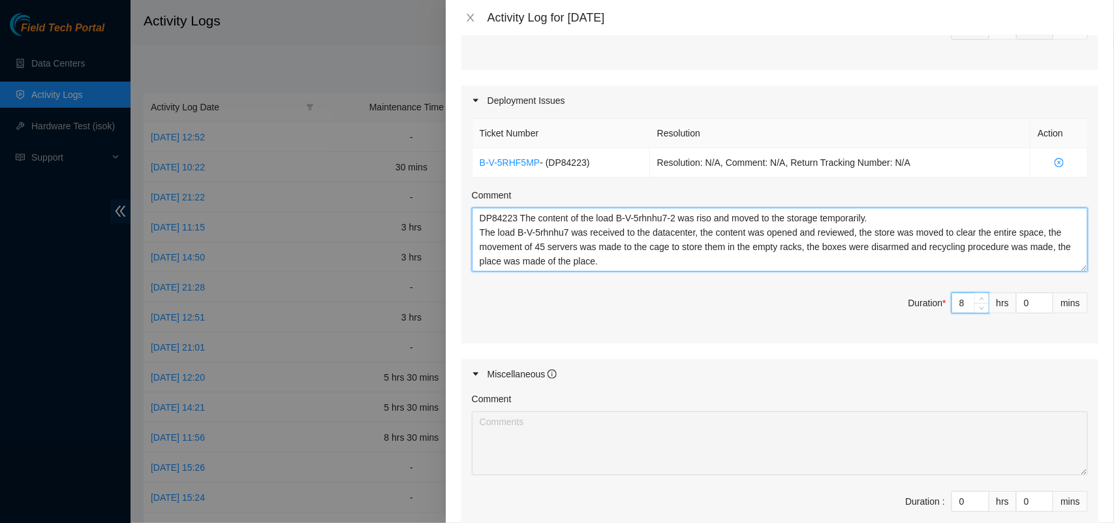
click at [660, 250] on textarea "DP84223 The content of the load B-V-5rhnhu7-2 was riso and moved to the storage…" at bounding box center [780, 240] width 616 height 64
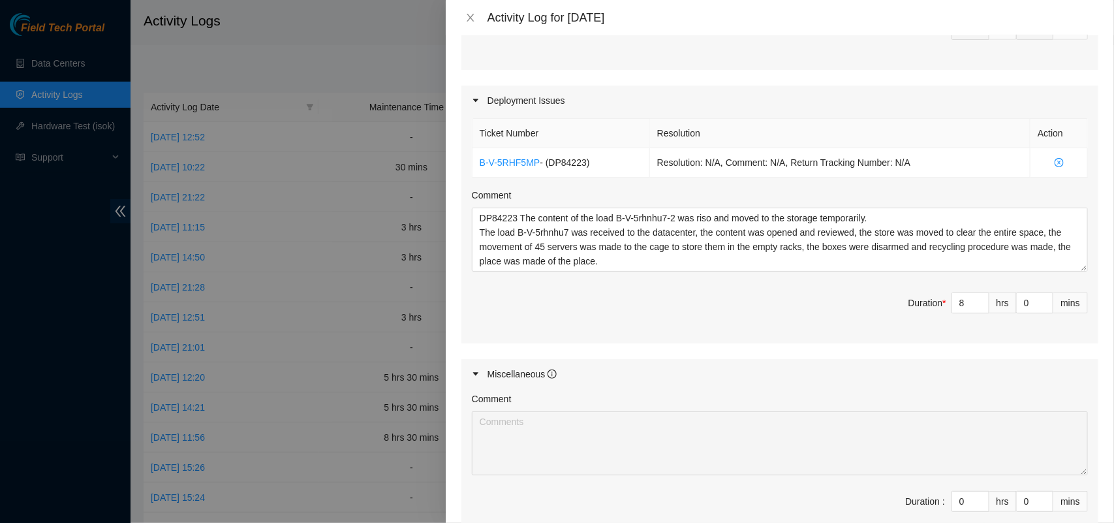
click at [811, 307] on span "Duration * 8 hrs 0 mins" at bounding box center [780, 310] width 616 height 37
click at [807, 307] on span "Duration * 8 hrs 0 mins" at bounding box center [780, 310] width 616 height 37
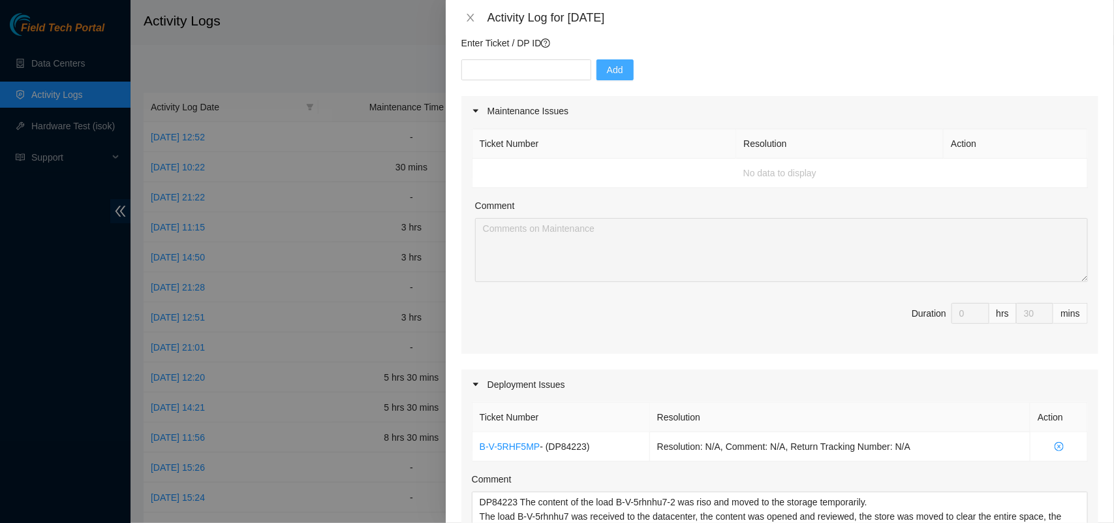
scroll to position [89, 0]
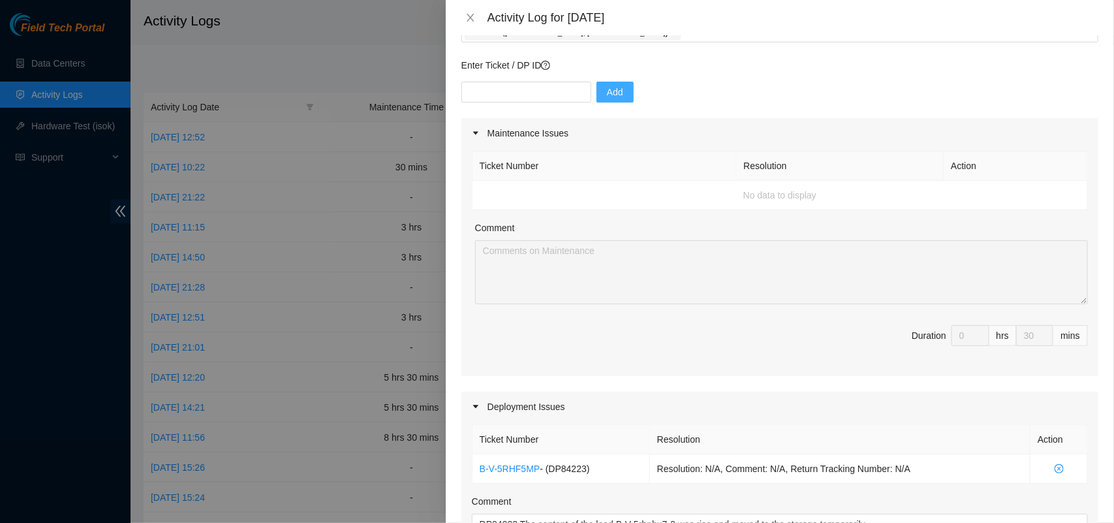
click at [501, 204] on td "No data to display" at bounding box center [779, 195] width 615 height 29
click at [506, 72] on p "Enter Ticket / DP ID" at bounding box center [779, 65] width 637 height 14
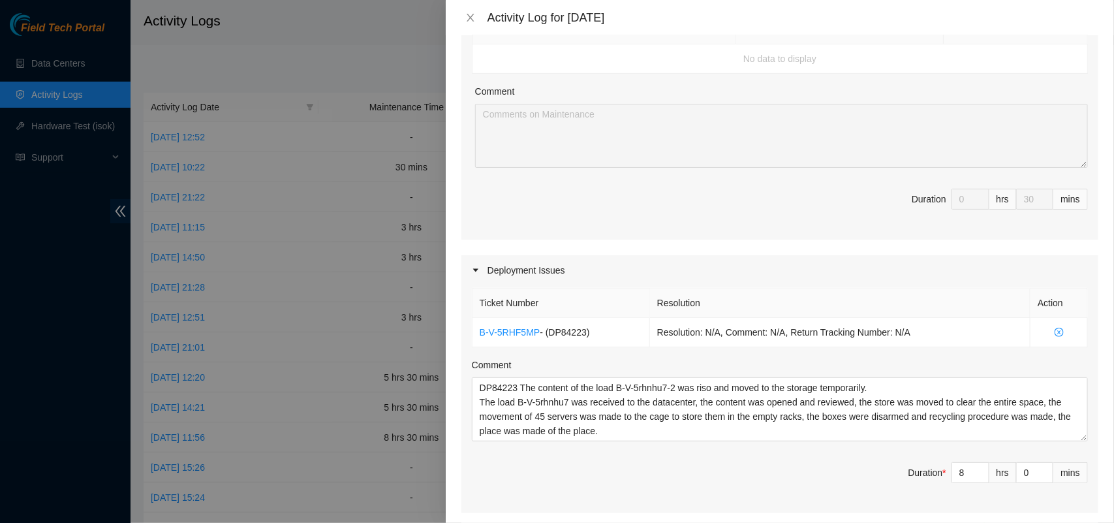
scroll to position [230, 0]
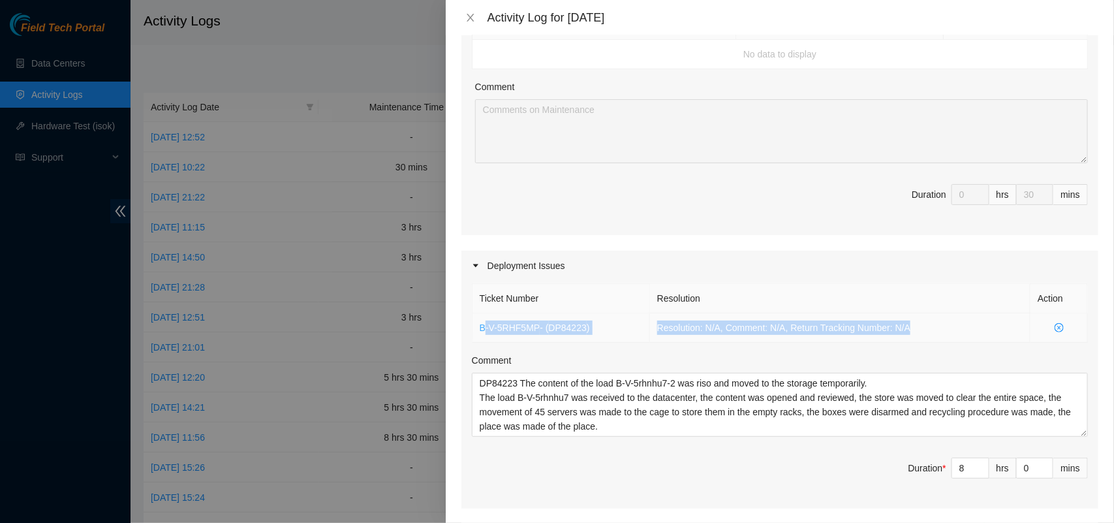
drag, startPoint x: 918, startPoint y: 328, endPoint x: 483, endPoint y: 332, distance: 435.3
click at [483, 332] on tr "B-V-5RHF5MP - ( DP84223 ) Resolution: N/A, Comment: N/A, Return Tracking Number…" at bounding box center [779, 327] width 615 height 29
click at [790, 292] on th "Resolution" at bounding box center [840, 298] width 380 height 29
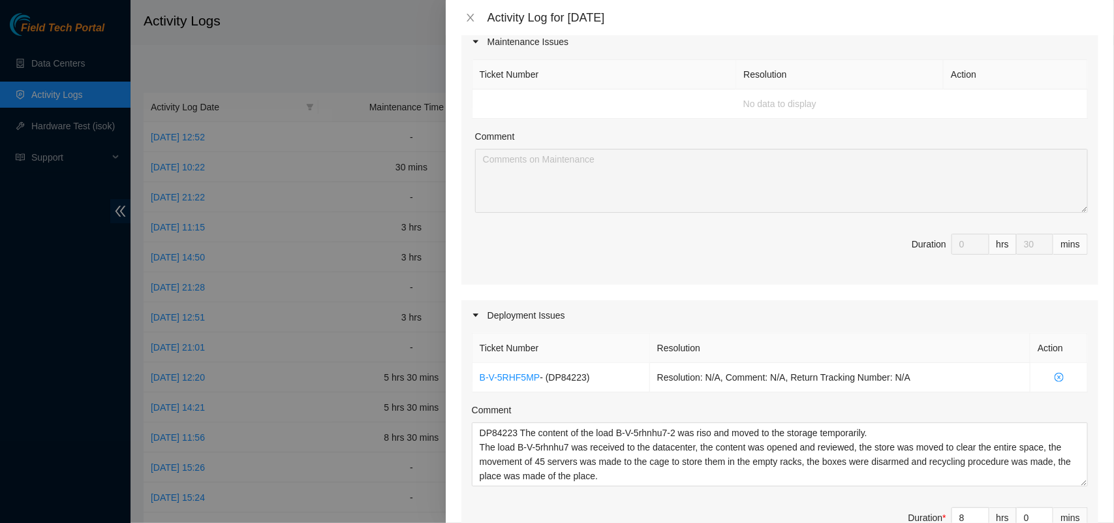
scroll to position [157, 0]
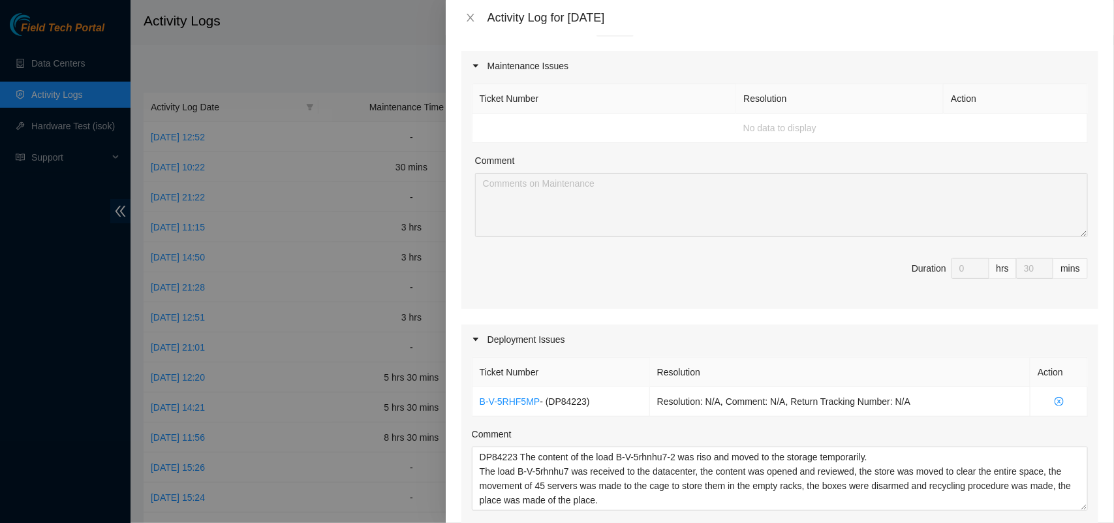
click at [721, 122] on td "No data to display" at bounding box center [779, 128] width 615 height 29
click at [535, 409] on td "B-V-5RHF5MP - ( DP84223 )" at bounding box center [561, 401] width 178 height 29
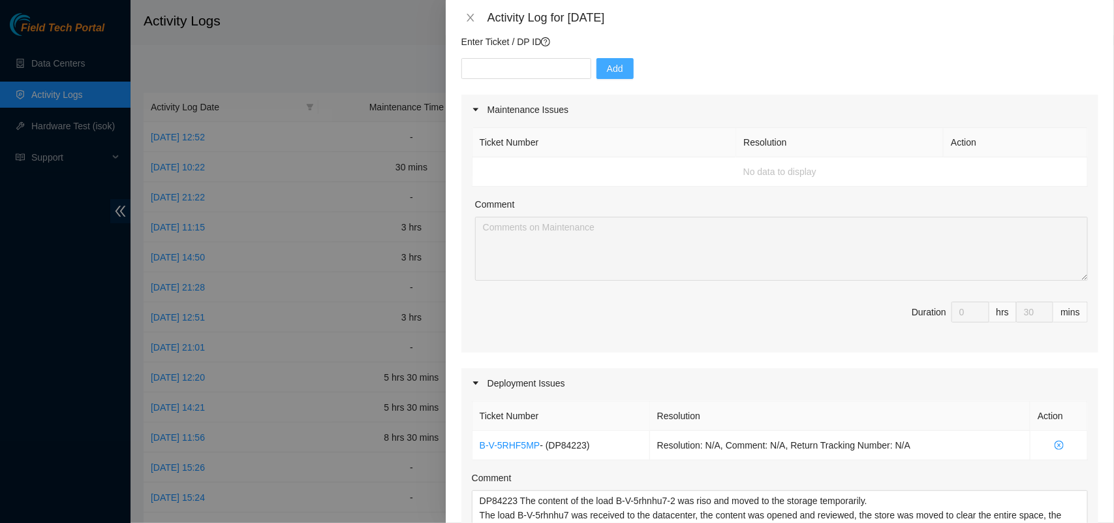
scroll to position [0, 0]
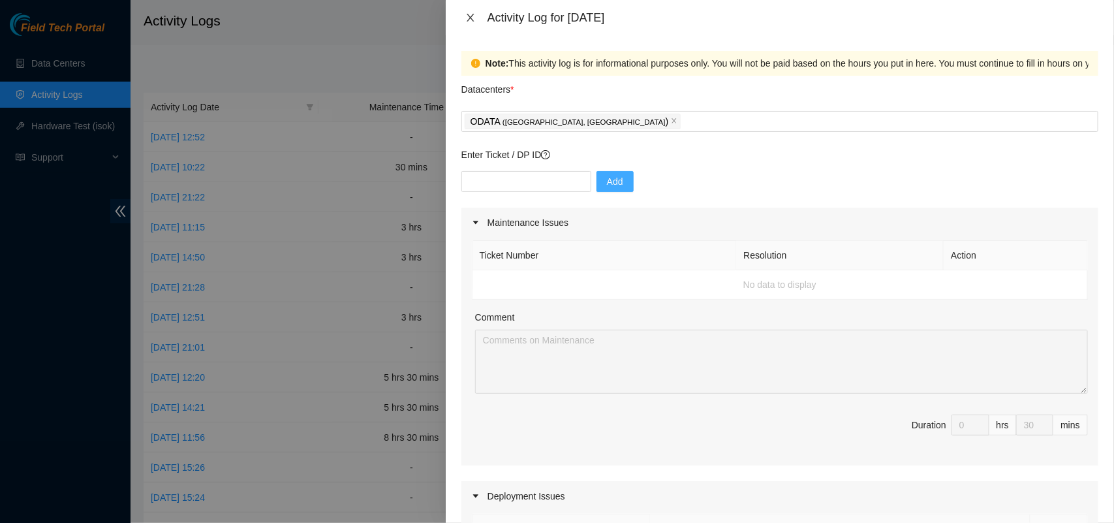
click at [471, 18] on icon "close" at bounding box center [470, 17] width 10 height 10
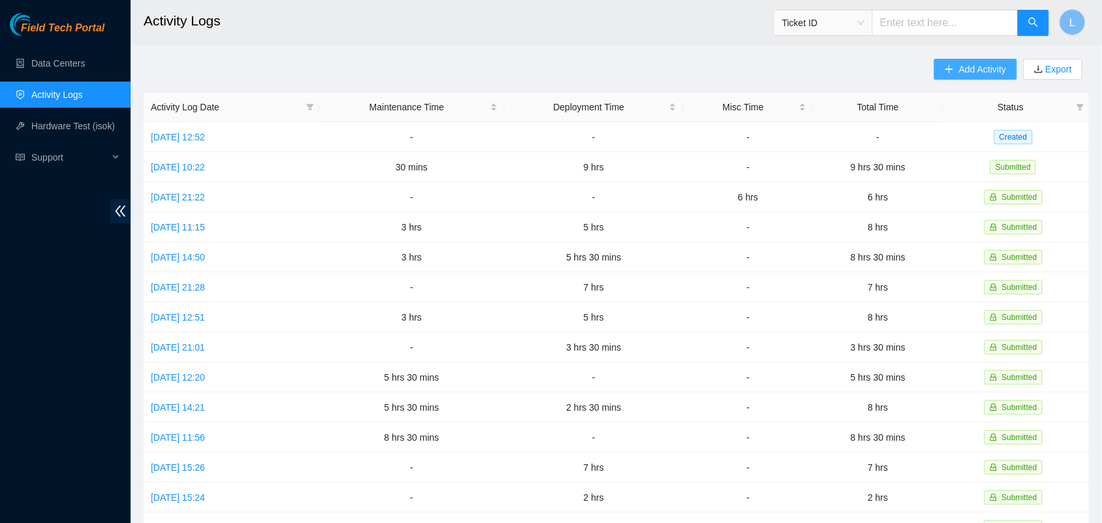
click at [970, 67] on span "Add Activity" at bounding box center [982, 69] width 47 height 14
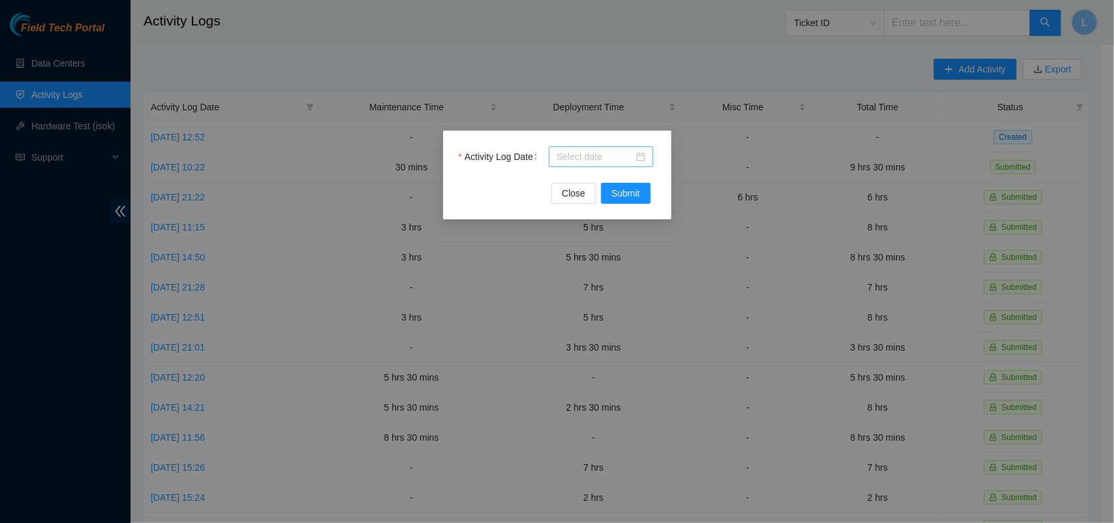
click at [641, 157] on div at bounding box center [601, 156] width 89 height 14
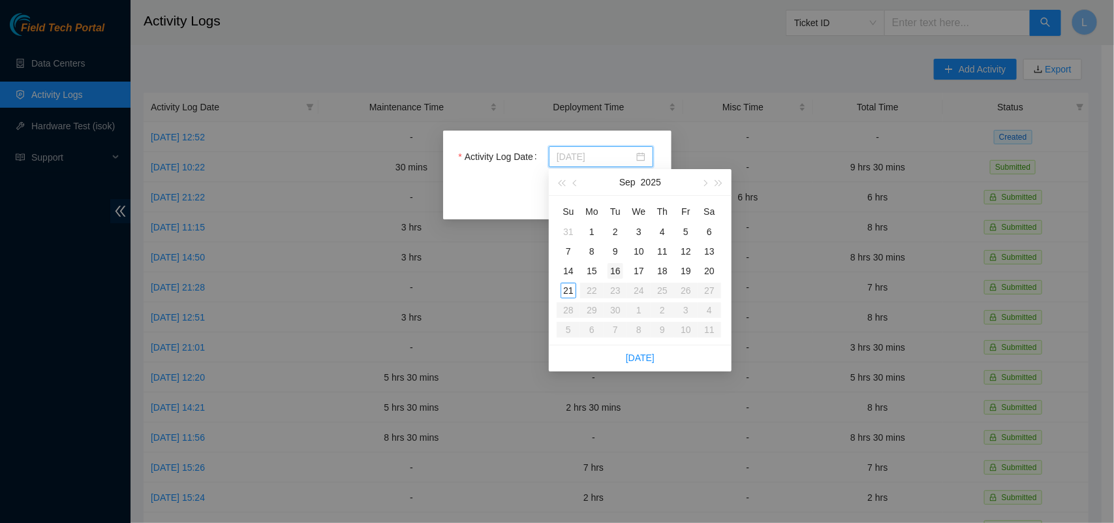
type input "[DATE]"
click at [617, 271] on div "16" at bounding box center [616, 271] width 16 height 16
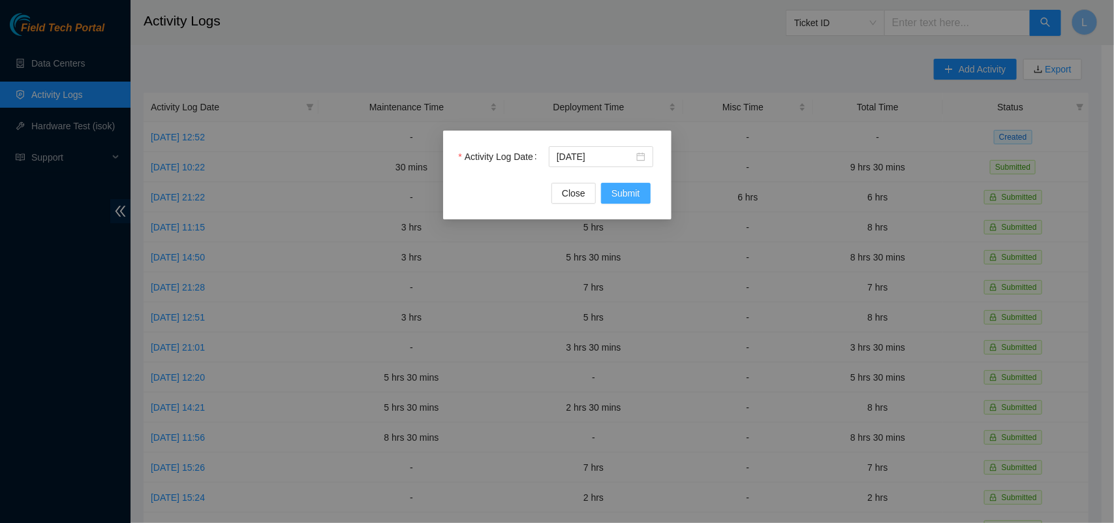
click at [627, 194] on span "Submit" at bounding box center [625, 193] width 29 height 14
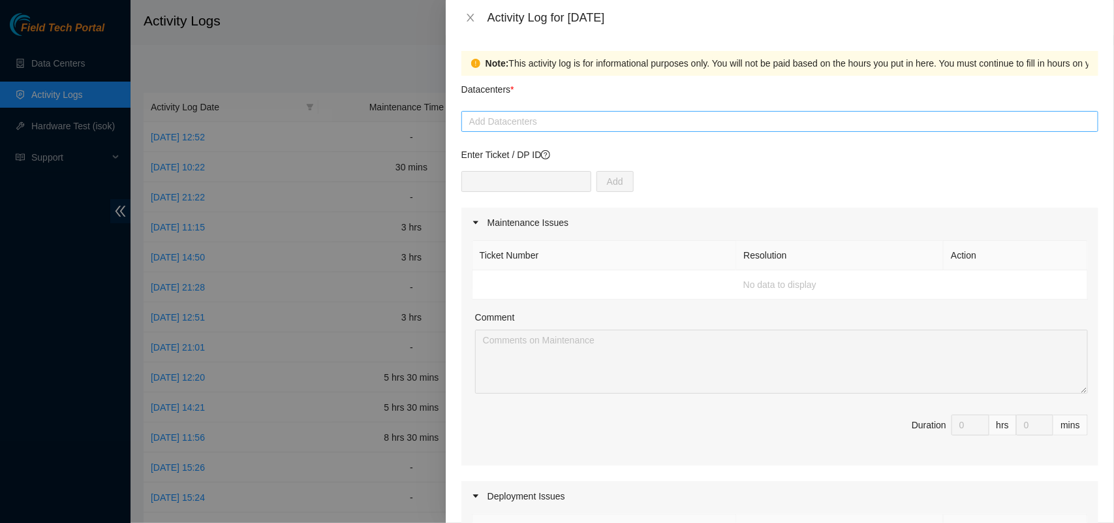
click at [493, 121] on div at bounding box center [780, 122] width 630 height 16
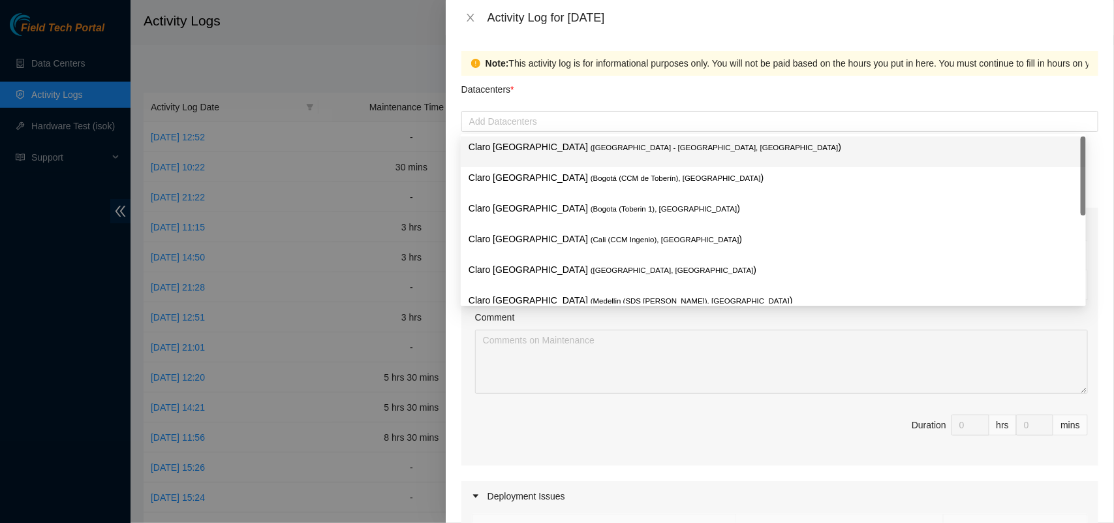
click at [524, 90] on div "Datacenters *" at bounding box center [779, 93] width 637 height 35
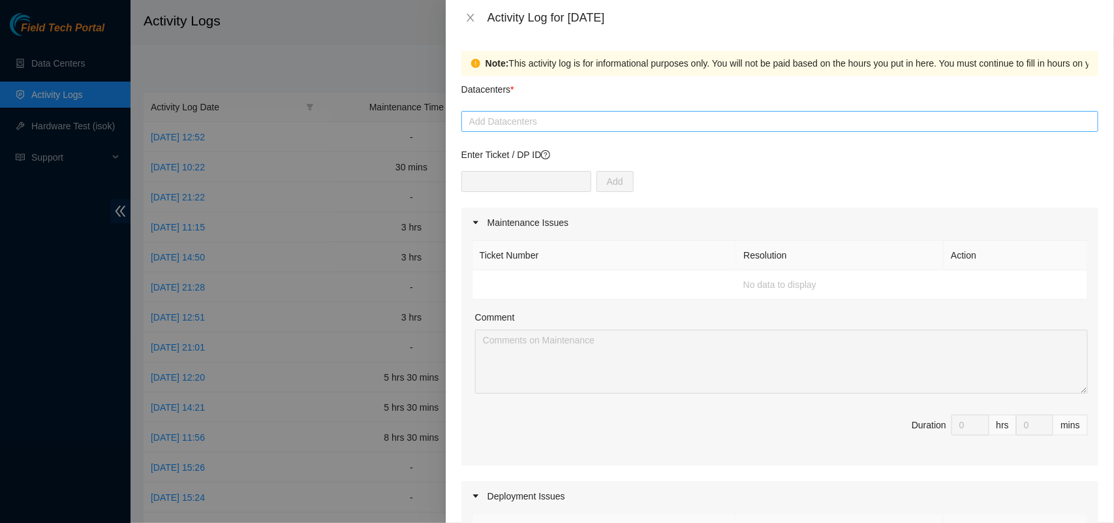
click at [519, 123] on div at bounding box center [780, 122] width 630 height 16
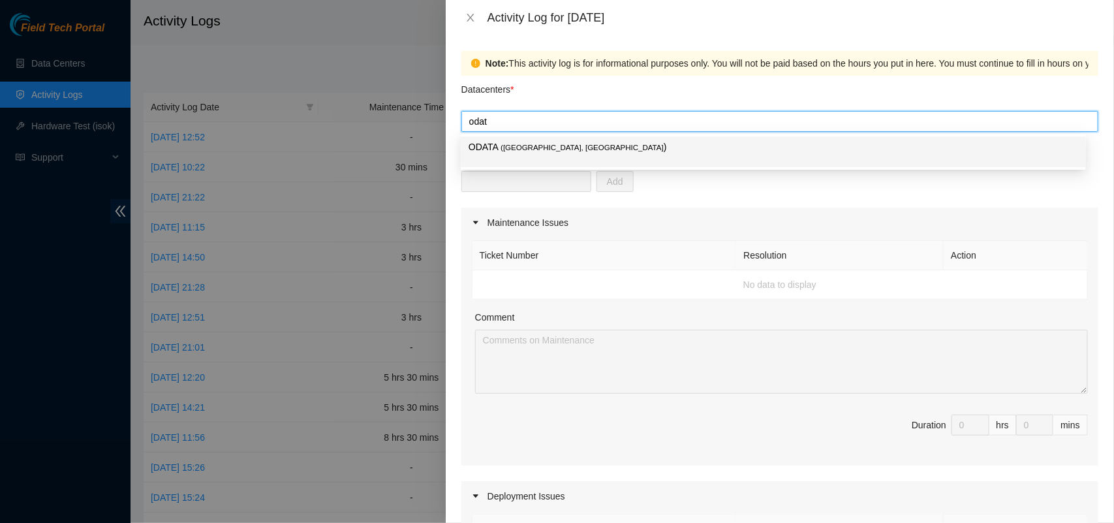
type input "odata"
click at [517, 147] on span "( [GEOGRAPHIC_DATA], [GEOGRAPHIC_DATA]" at bounding box center [582, 148] width 163 height 8
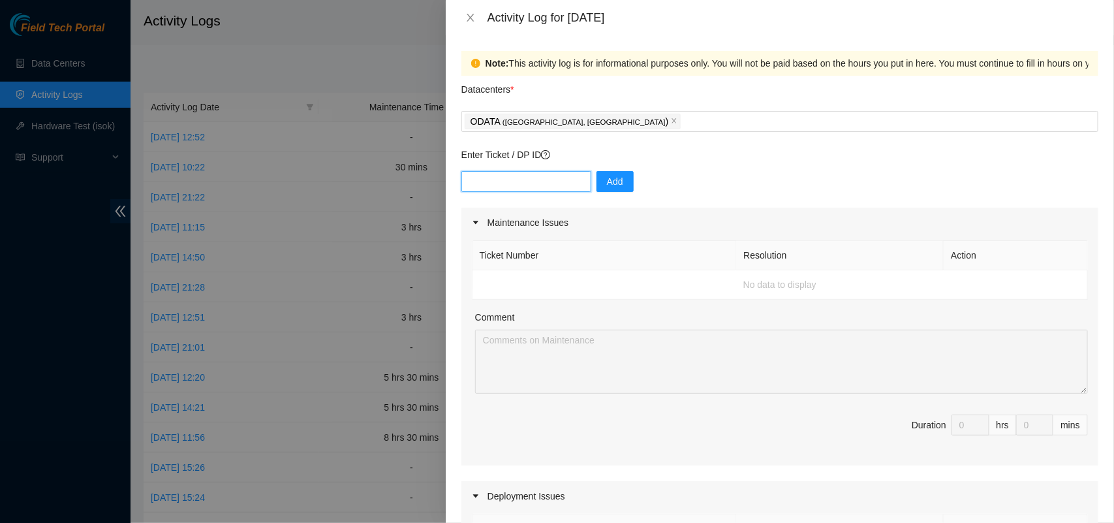
click at [516, 180] on input "text" at bounding box center [526, 181] width 130 height 21
paste input "DP84223"
type input "DP84223"
click at [609, 181] on span "Add" at bounding box center [615, 181] width 16 height 14
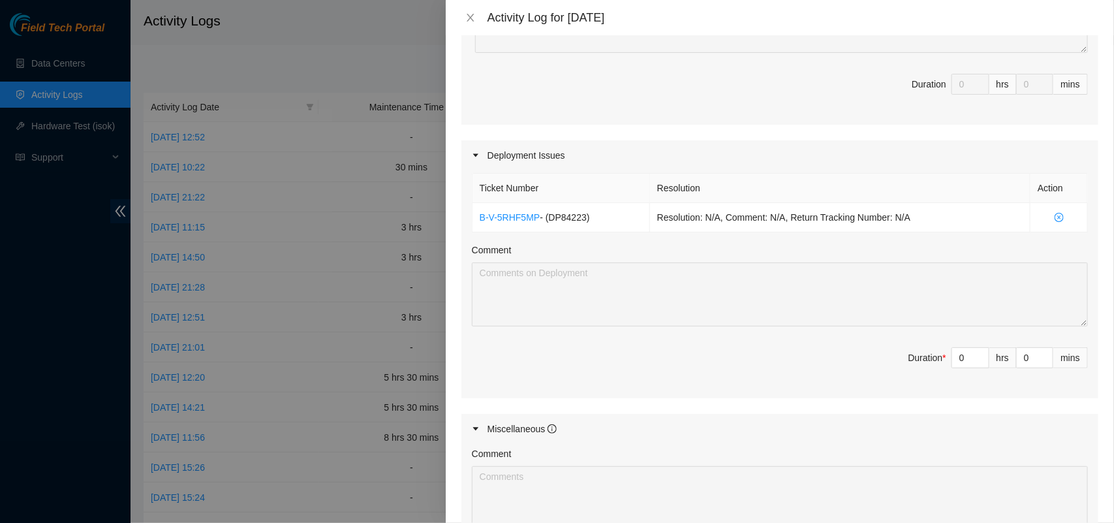
scroll to position [345, 0]
click at [980, 350] on icon "up" at bounding box center [982, 350] width 5 height 5
type input "1"
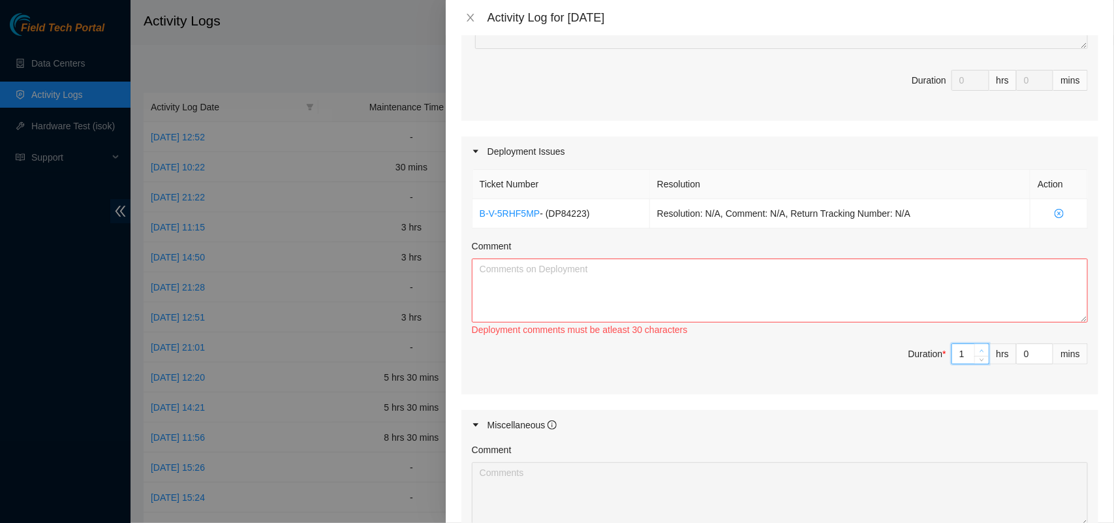
click at [980, 350] on icon "up" at bounding box center [982, 350] width 5 height 5
type input "2"
click at [980, 350] on icon "up" at bounding box center [982, 350] width 5 height 5
type input "3"
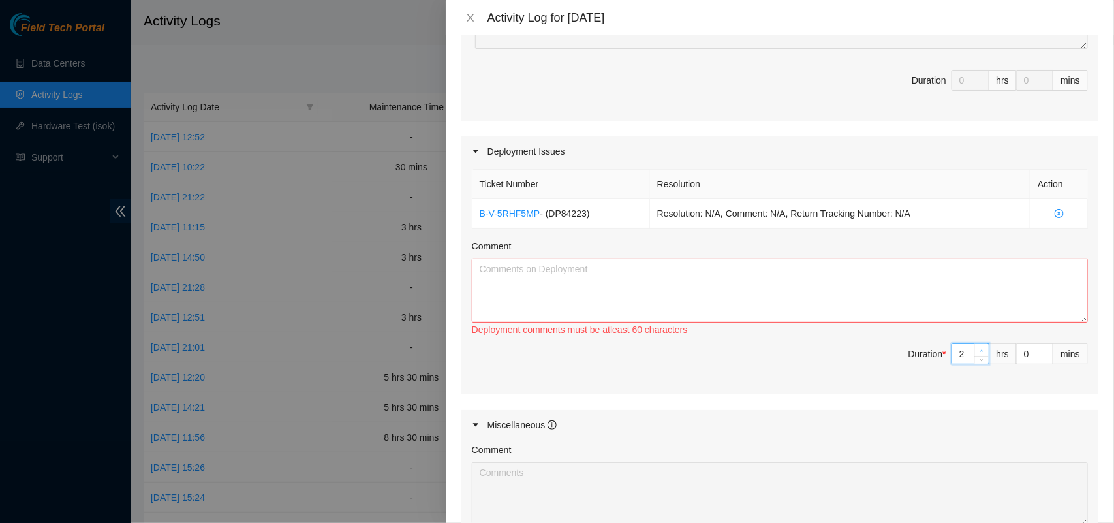
type input "3"
click at [980, 350] on icon "up" at bounding box center [982, 350] width 5 height 5
type input "4"
click at [980, 350] on icon "up" at bounding box center [982, 350] width 5 height 5
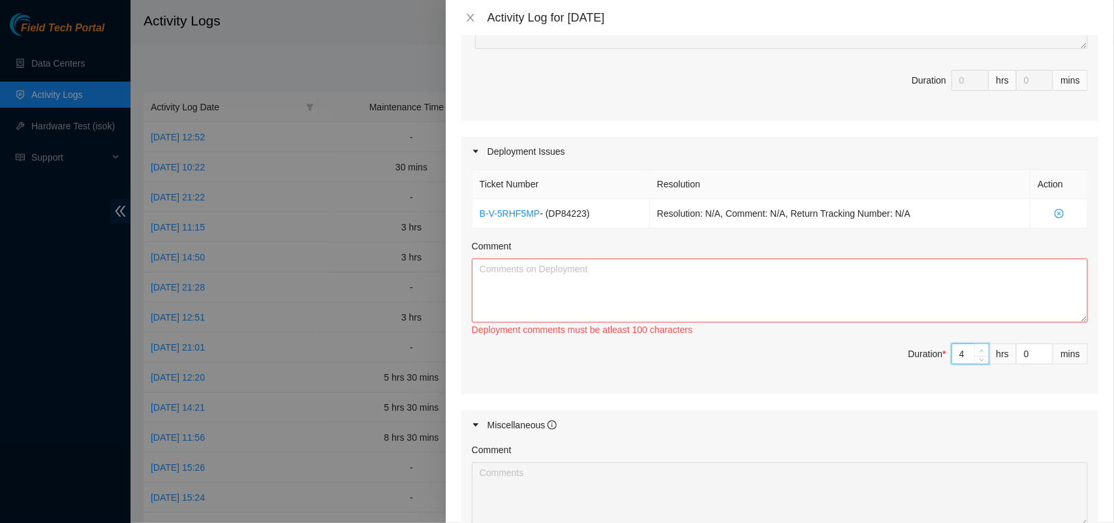
type input "5"
click at [980, 350] on icon "up" at bounding box center [982, 350] width 5 height 5
type input "6"
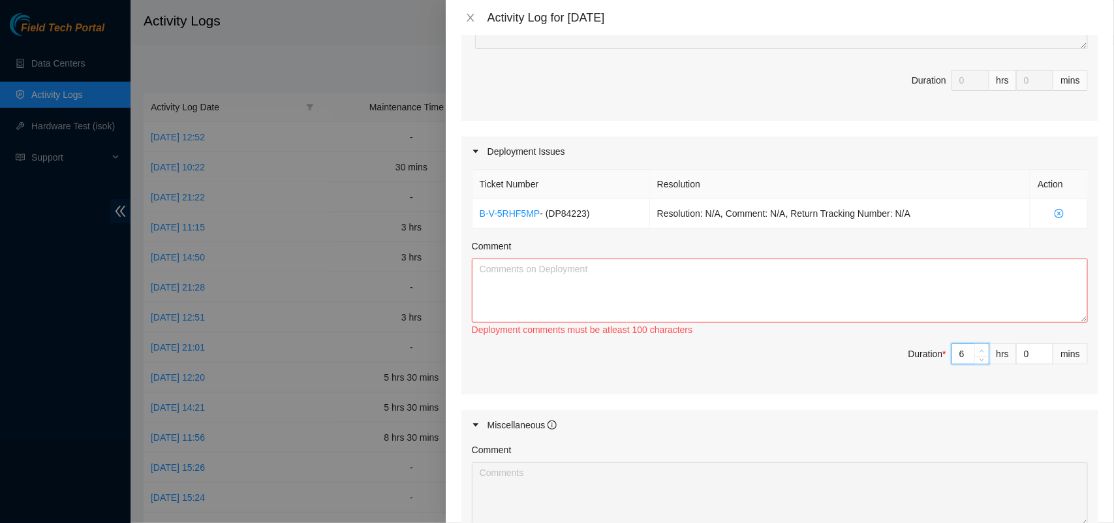
click at [980, 350] on icon "up" at bounding box center [982, 350] width 5 height 5
type input "7"
click at [980, 350] on icon "up" at bounding box center [982, 350] width 5 height 5
type input "8"
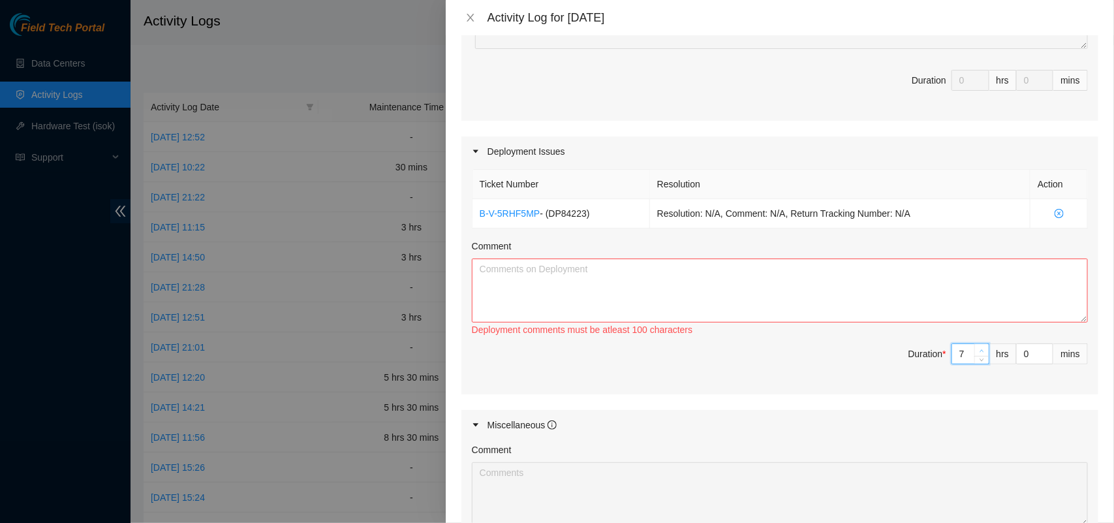
type input "8"
click at [674, 314] on textarea "Comment" at bounding box center [780, 290] width 616 height 64
click at [573, 275] on textarea "Comment" at bounding box center [780, 290] width 616 height 64
paste textarea "DP84223 The content of the load B-V-5rhnhu7-2 was riso and moved to the storage…"
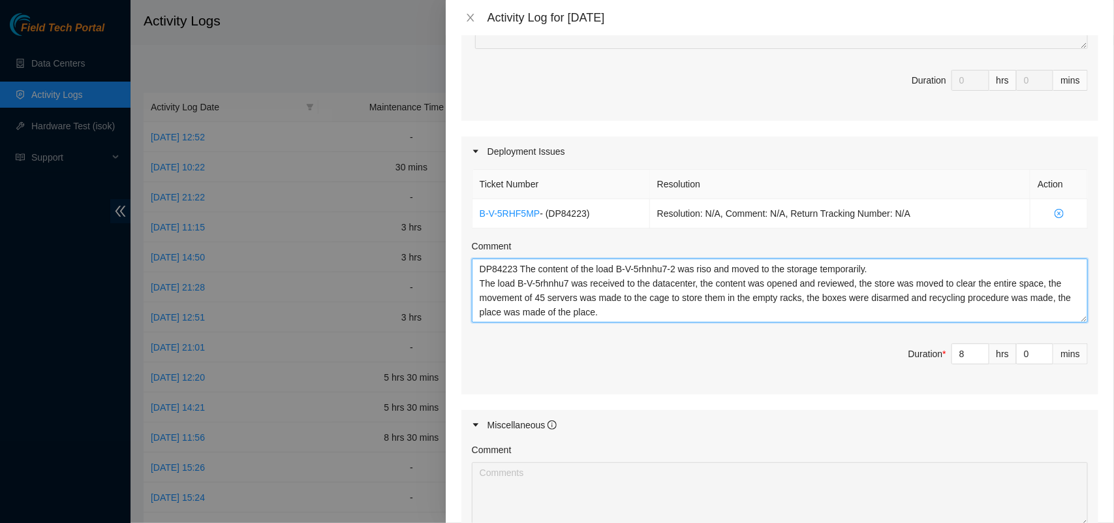
type textarea "DP84223 The content of the load B-V-5rhnhu7-2 was riso and moved to the storage…"
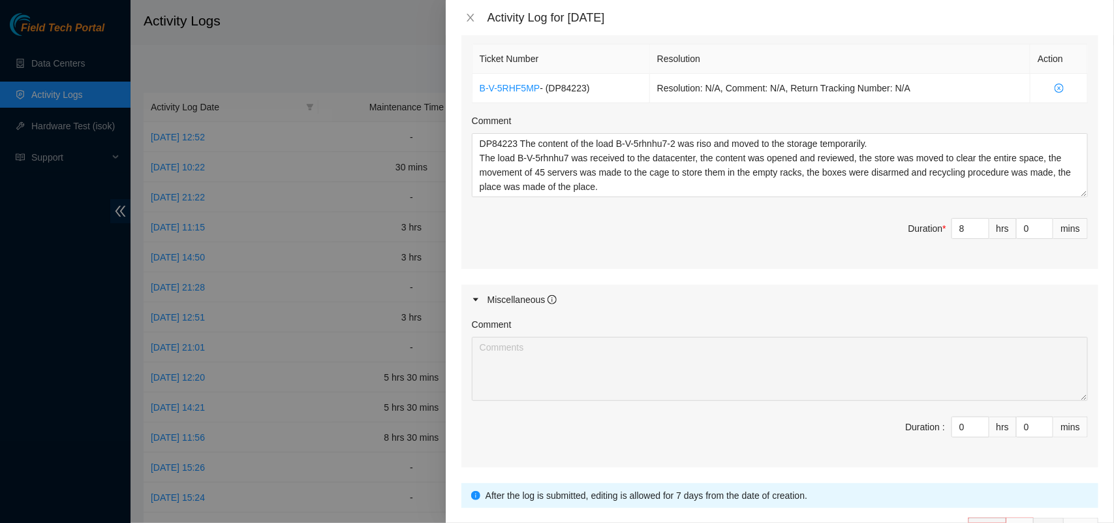
scroll to position [559, 0]
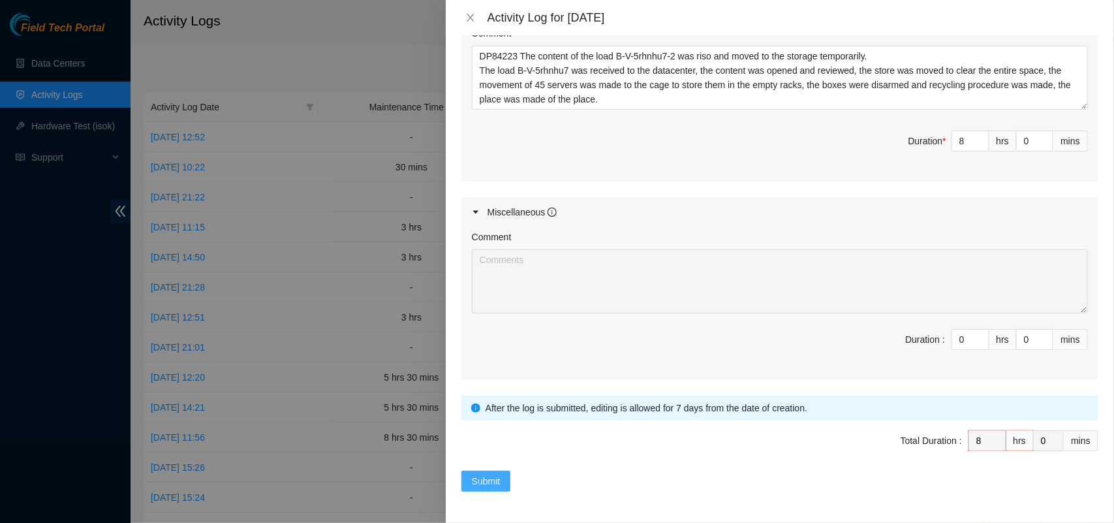
click at [485, 482] on span "Submit" at bounding box center [486, 481] width 29 height 14
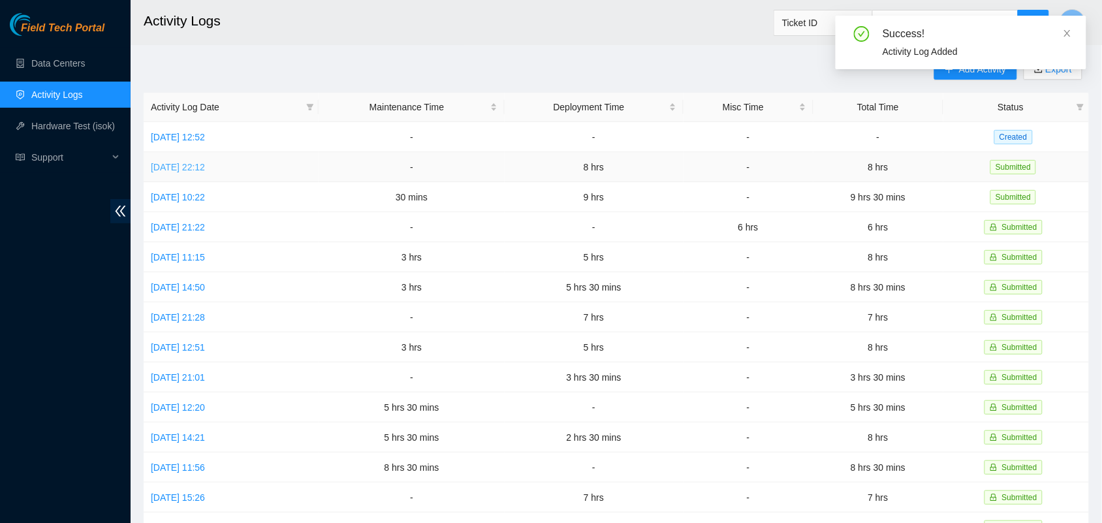
click at [201, 165] on link "[DATE] 22:12" at bounding box center [178, 167] width 54 height 10
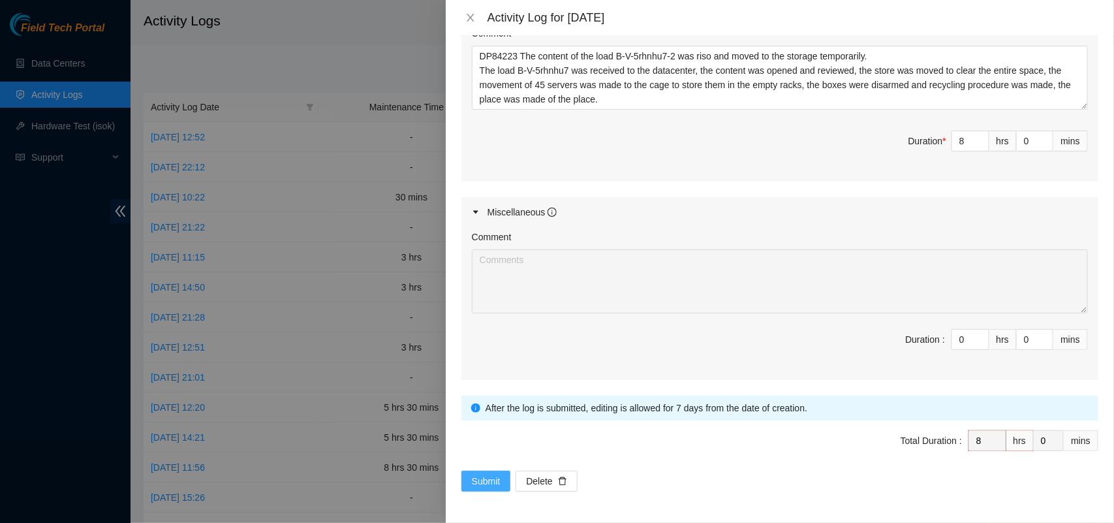
click at [476, 474] on span "Submit" at bounding box center [486, 481] width 29 height 14
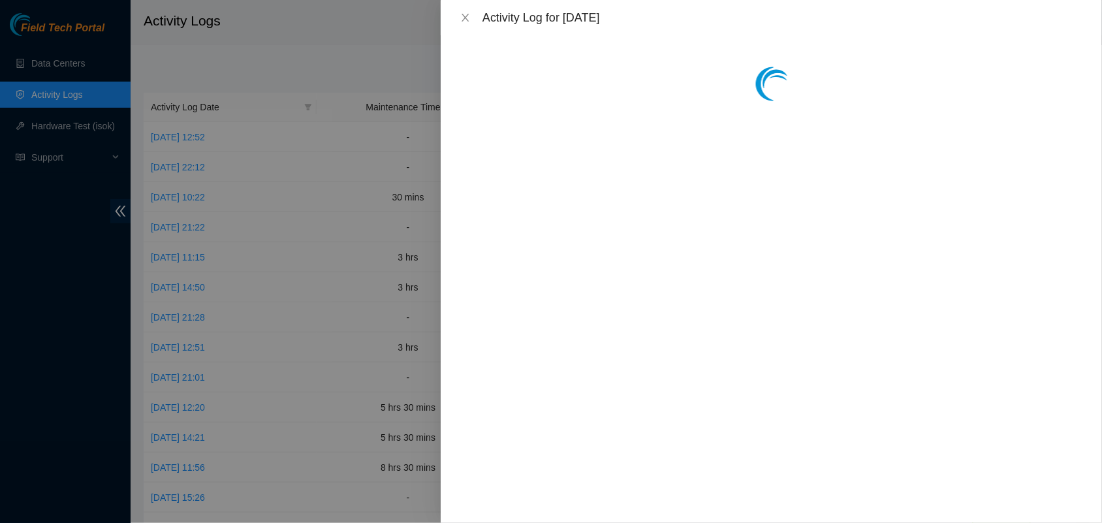
scroll to position [0, 0]
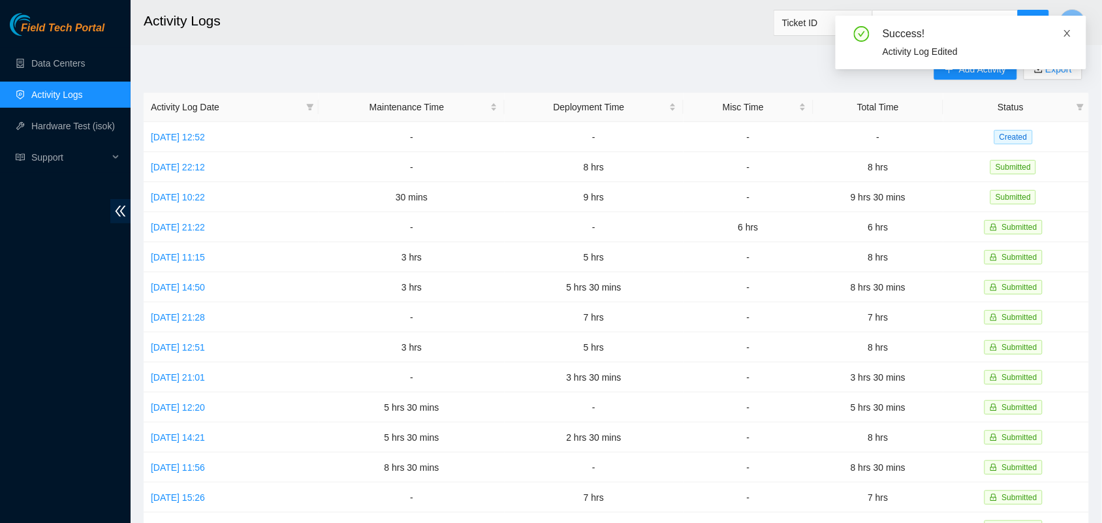
click at [1071, 33] on icon "close" at bounding box center [1066, 33] width 9 height 9
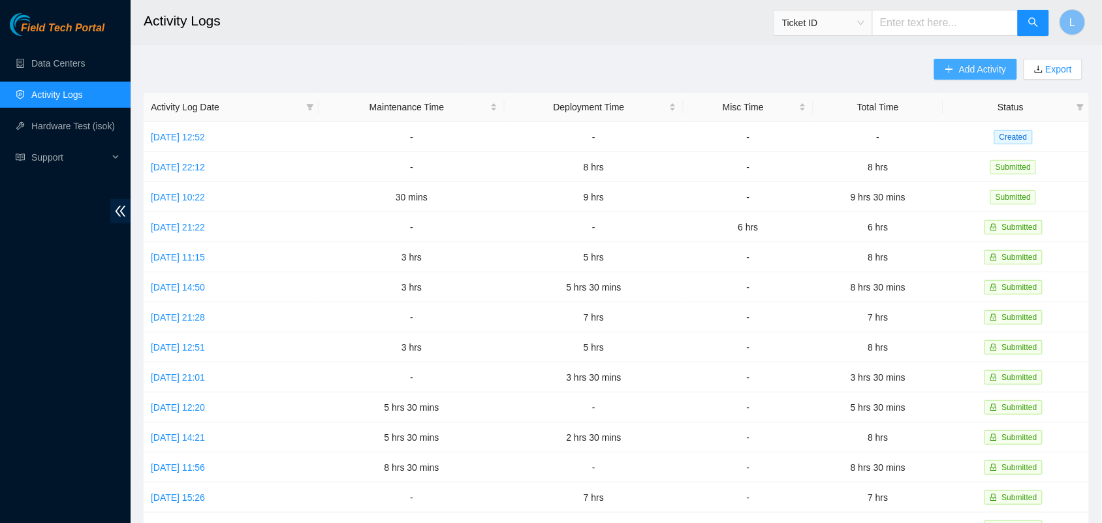
click at [993, 67] on span "Add Activity" at bounding box center [982, 69] width 47 height 14
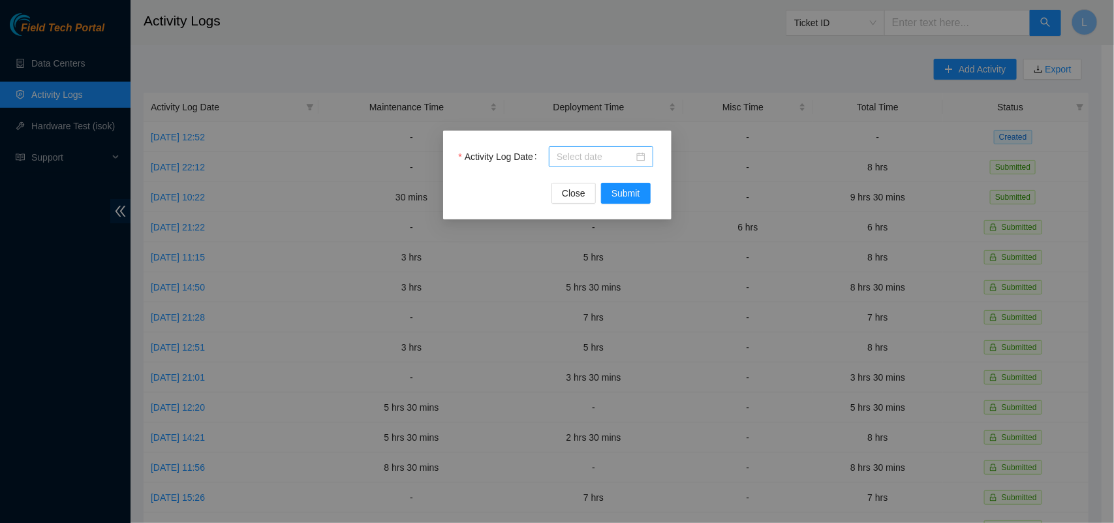
click at [641, 157] on div at bounding box center [601, 156] width 89 height 14
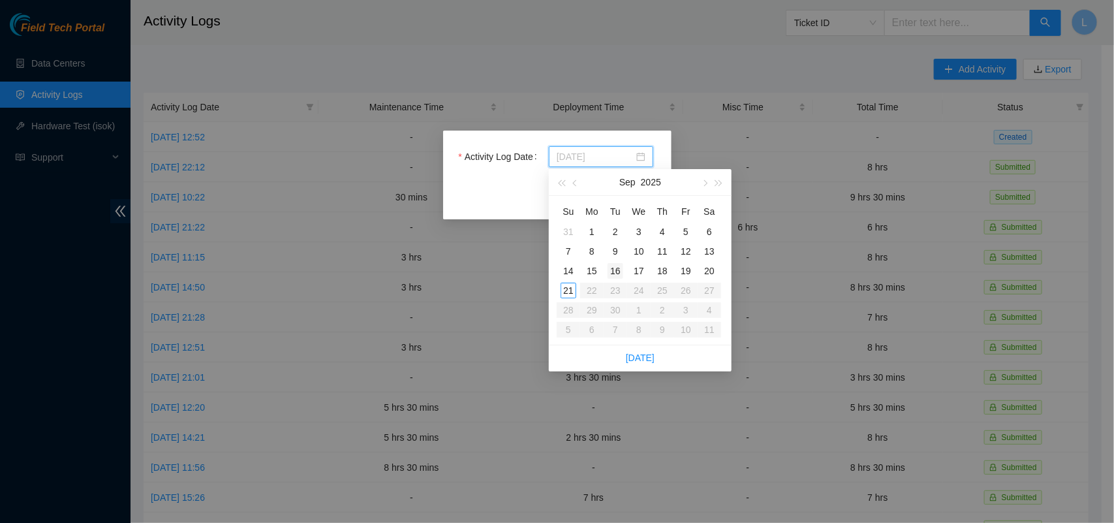
type input "[DATE]"
click at [640, 271] on div "17" at bounding box center [639, 271] width 16 height 16
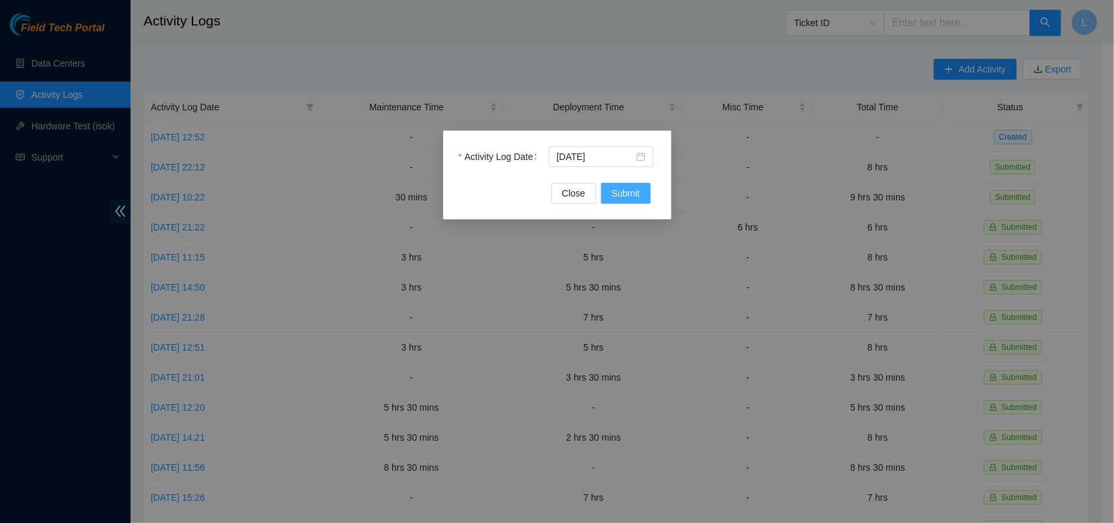
click at [634, 193] on span "Submit" at bounding box center [625, 193] width 29 height 14
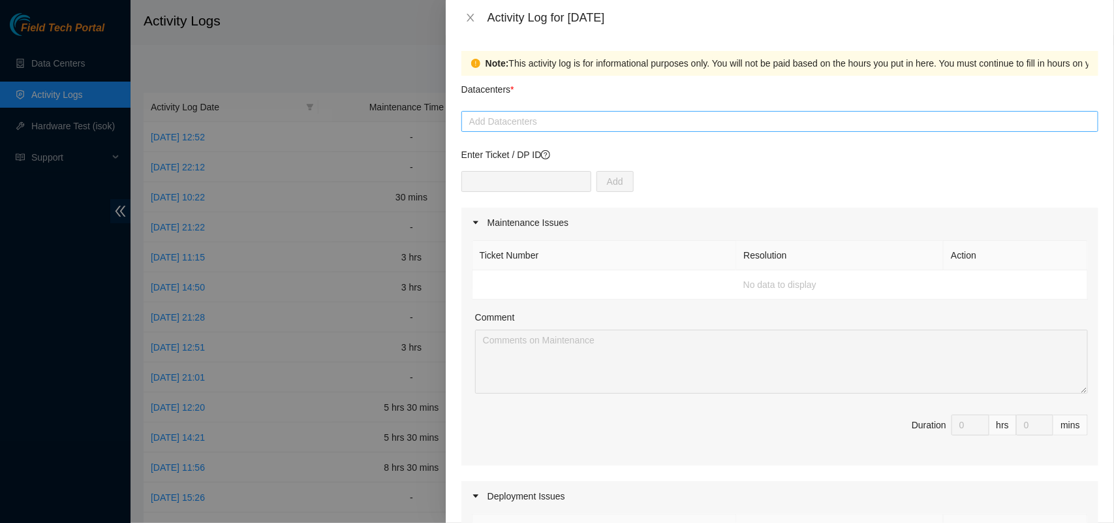
click at [545, 123] on div at bounding box center [780, 122] width 630 height 16
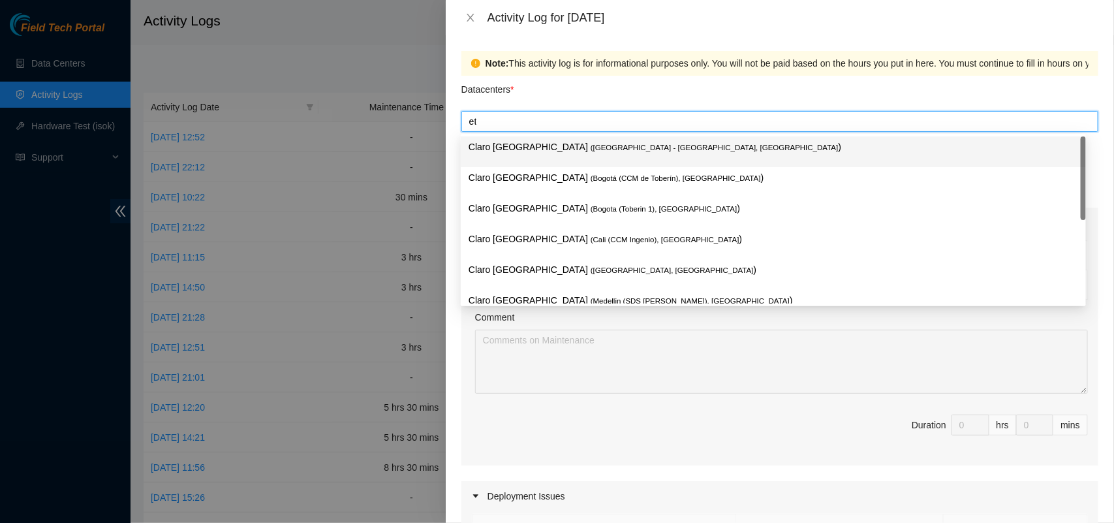
type input "etb"
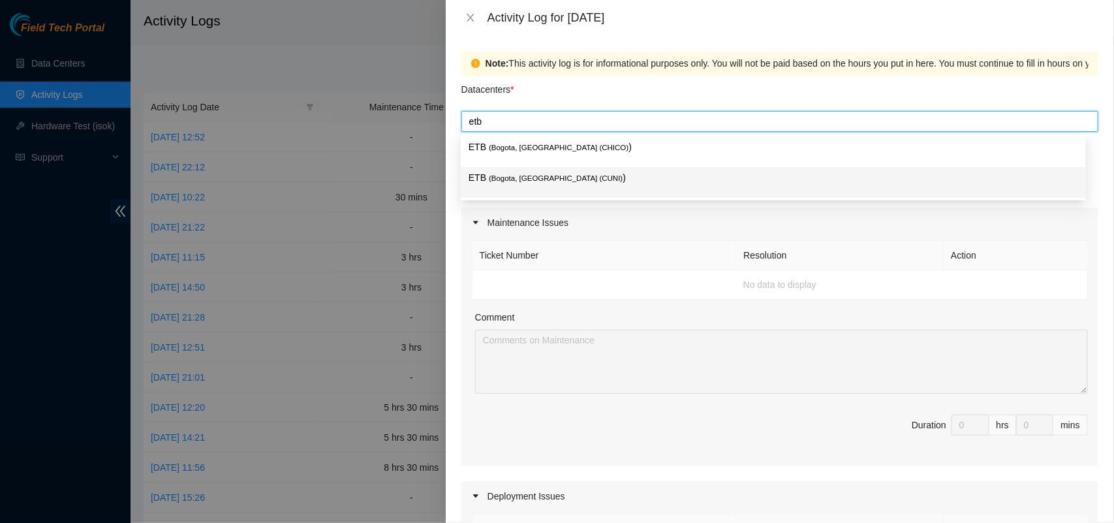
click at [533, 179] on span "( [GEOGRAPHIC_DATA], [GEOGRAPHIC_DATA] (CUNI)" at bounding box center [556, 178] width 134 height 8
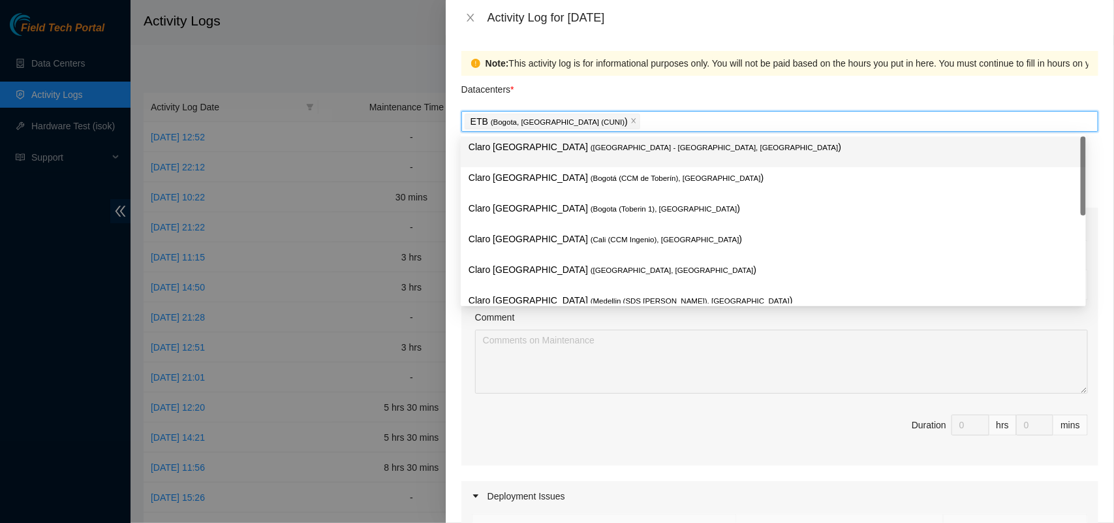
click at [623, 93] on div "Datacenters *" at bounding box center [779, 93] width 637 height 35
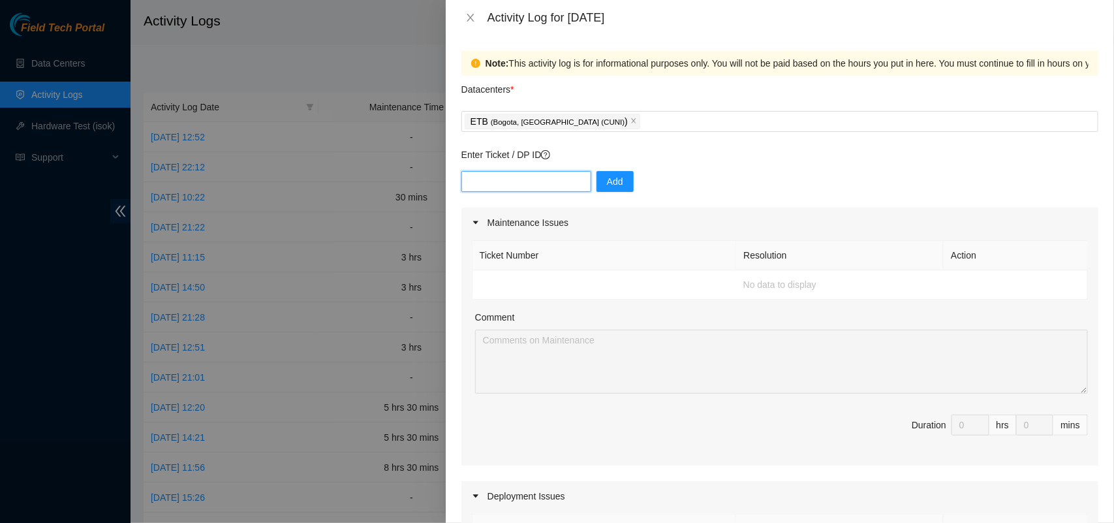
click at [549, 186] on input "text" at bounding box center [526, 181] width 130 height 21
paste input "DP83315"
type input "DP83315"
click at [607, 183] on span "Add" at bounding box center [615, 181] width 16 height 14
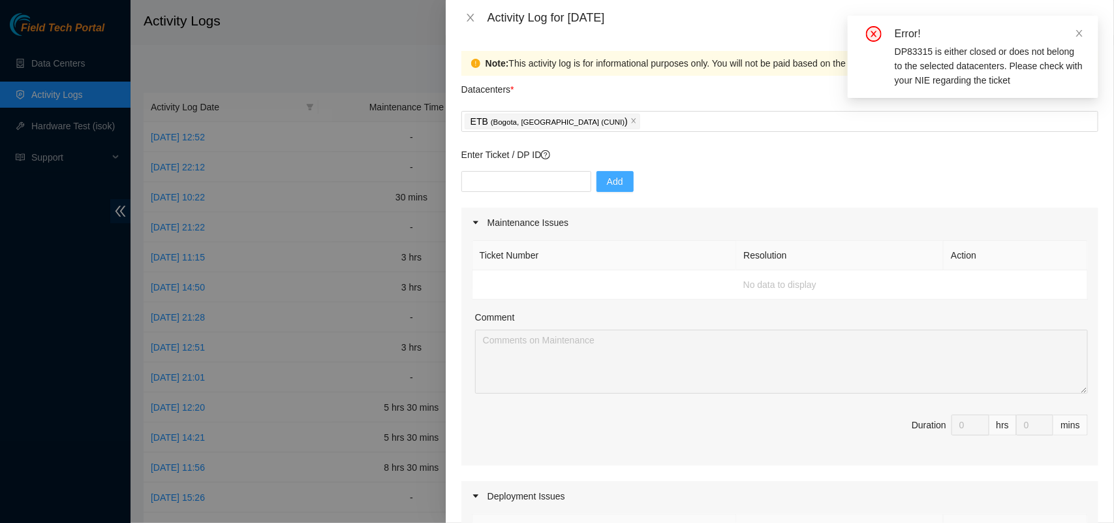
click at [607, 181] on span "Add" at bounding box center [615, 181] width 16 height 14
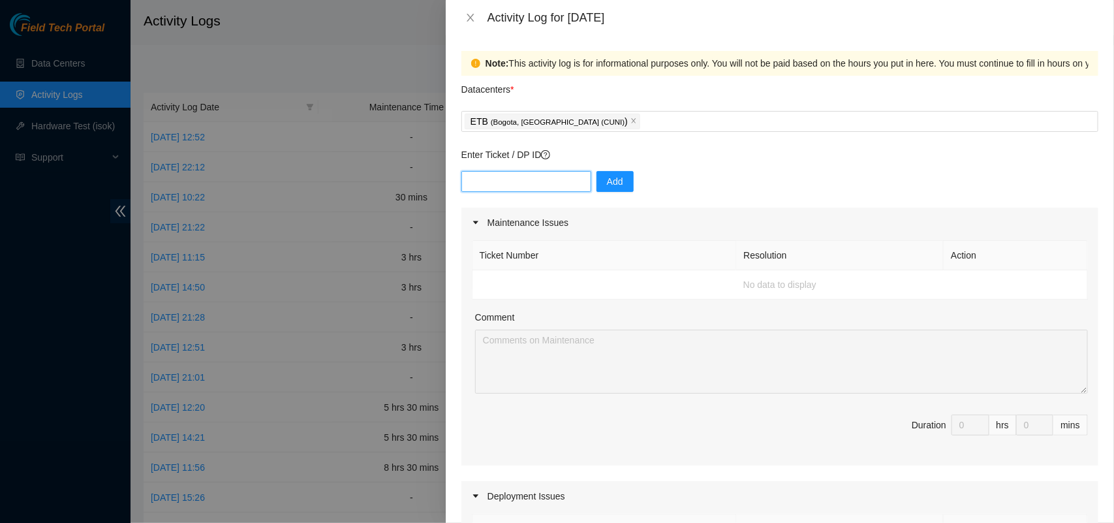
click at [529, 181] on input "text" at bounding box center [526, 181] width 130 height 21
paste input "DP83315"
type input "DP83315"
click at [607, 186] on span "Add" at bounding box center [615, 181] width 16 height 14
click at [468, 16] on icon "close" at bounding box center [470, 17] width 10 height 10
